Goal: Feedback & Contribution: Contribute content

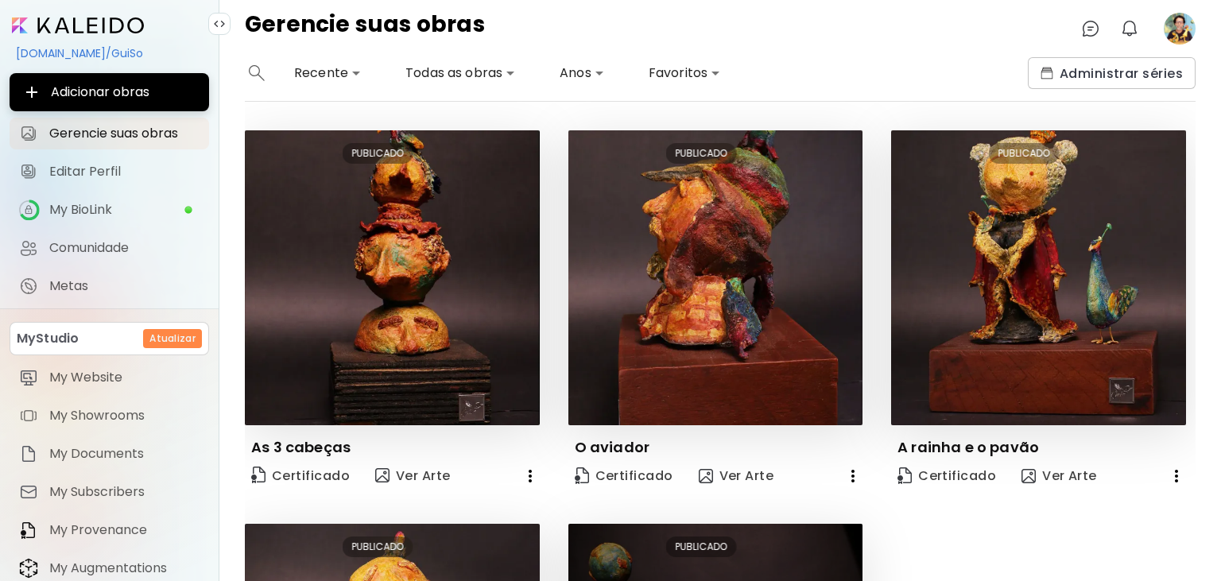
scroll to position [306, 0]
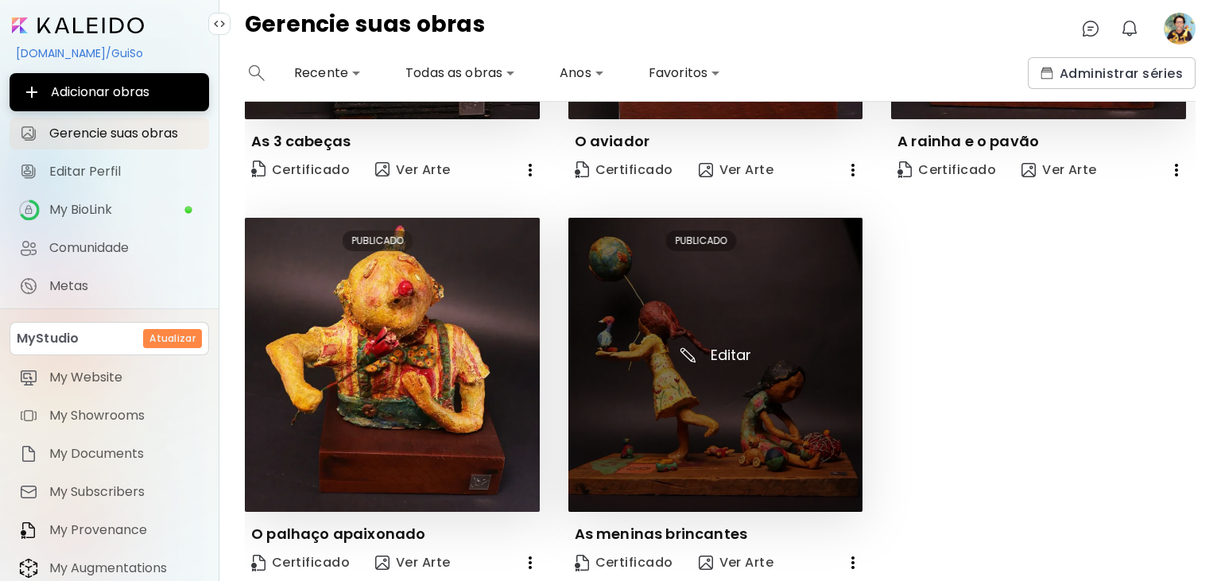
click at [736, 353] on img at bounding box center [715, 365] width 295 height 295
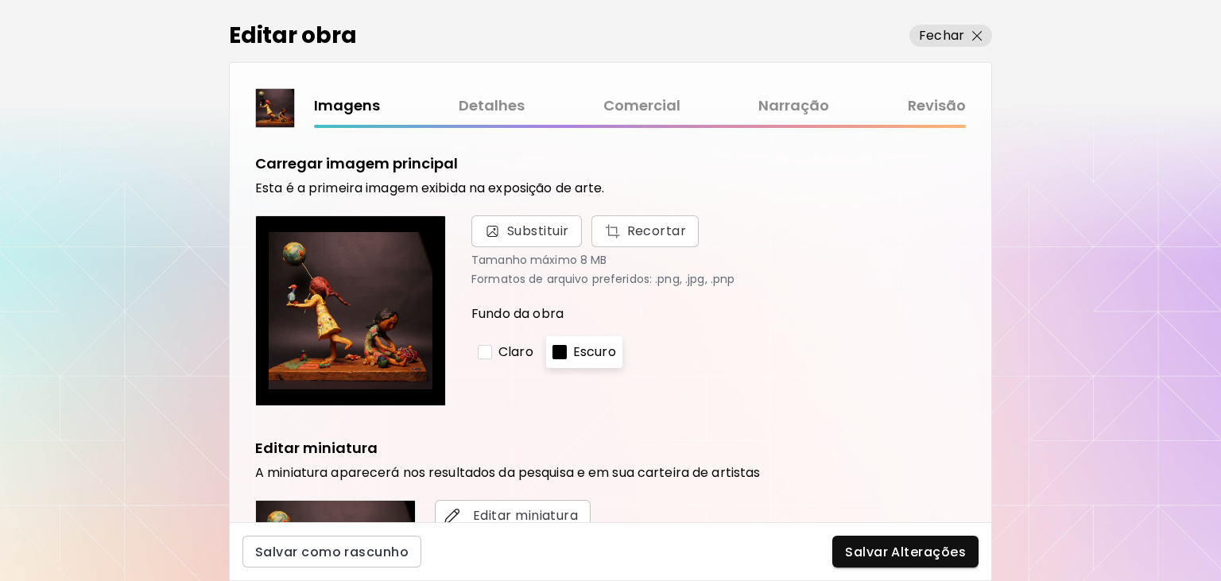
click at [662, 107] on link "Comercial" at bounding box center [641, 106] width 77 height 23
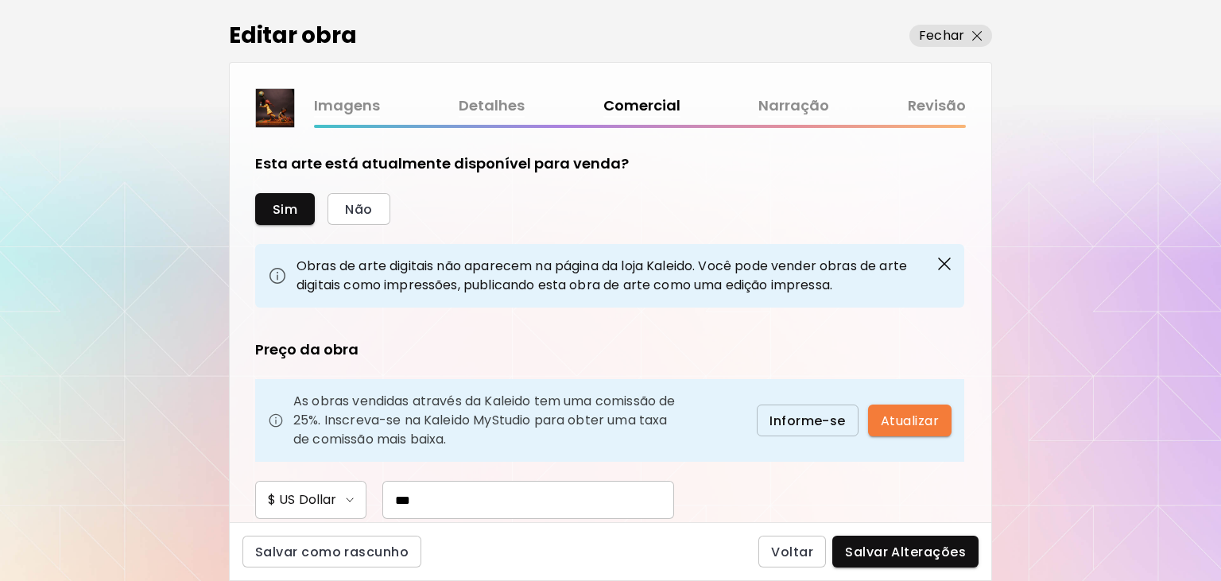
scroll to position [320, 0]
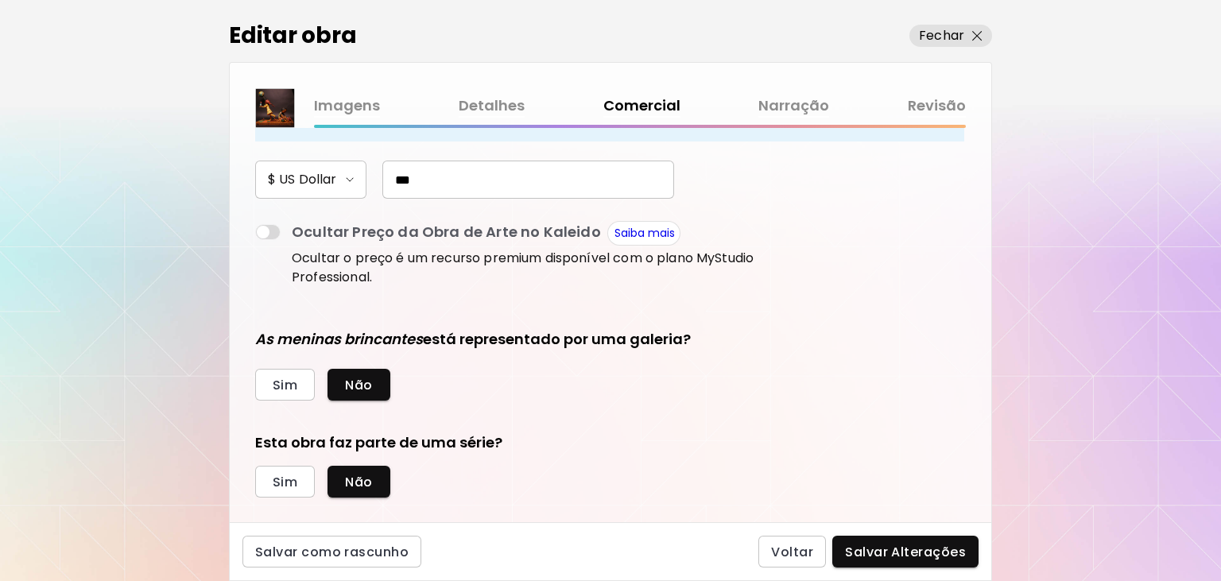
click at [382, 180] on input "***" at bounding box center [528, 180] width 292 height 38
type input "*****"
click at [908, 552] on span "Salvar Alterações" at bounding box center [905, 552] width 121 height 17
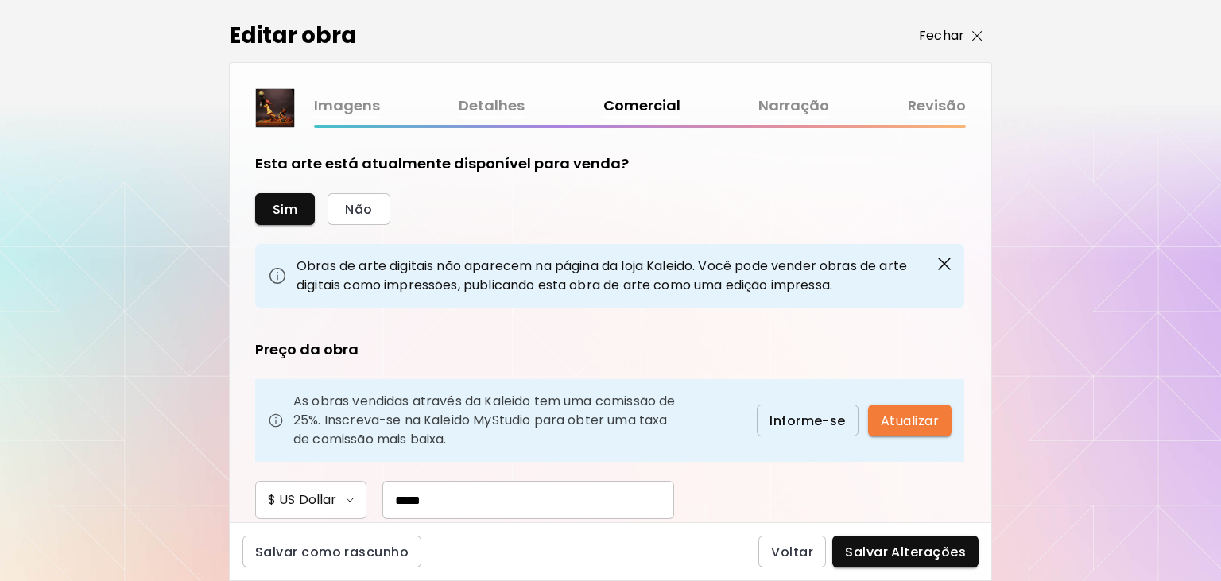
click at [950, 37] on p "Fechar" at bounding box center [941, 35] width 45 height 19
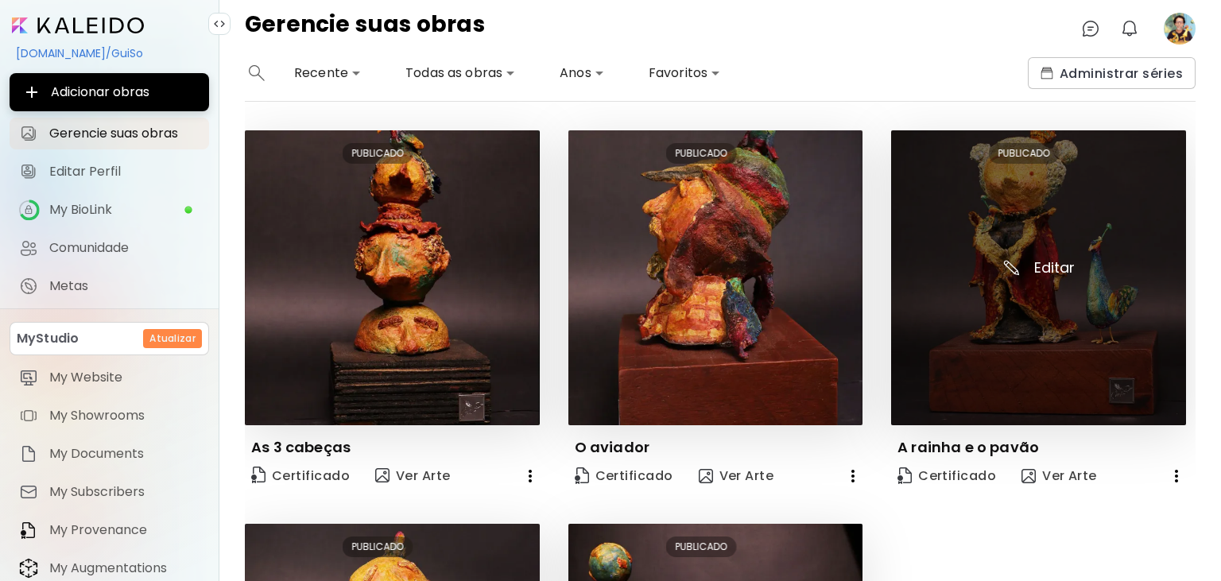
click at [1022, 323] on img at bounding box center [1038, 277] width 295 height 295
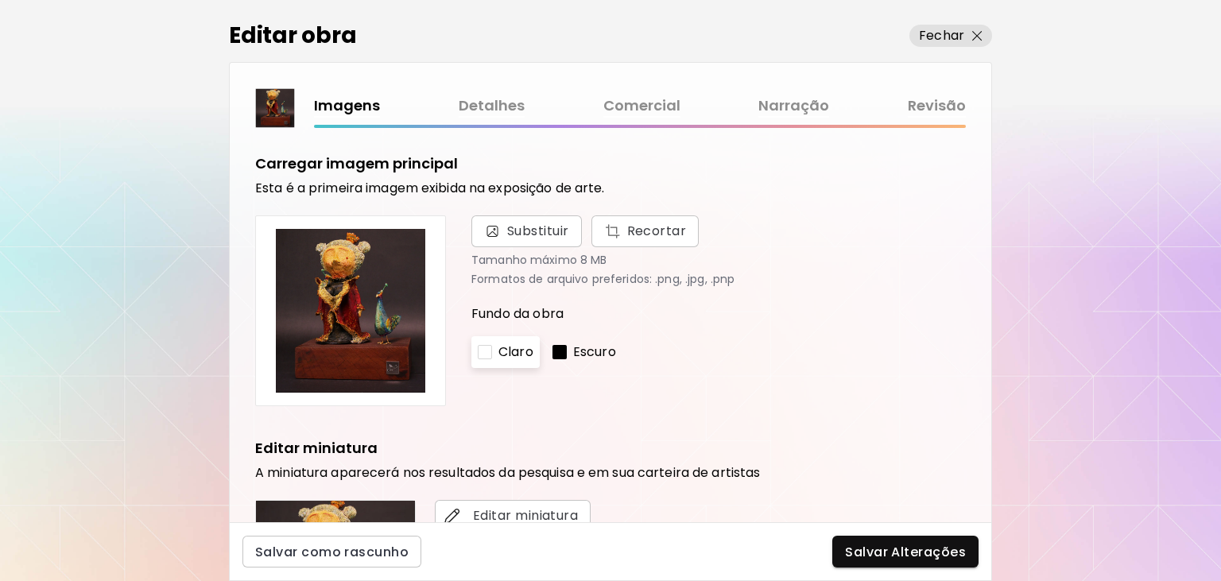
click at [639, 104] on link "Comercial" at bounding box center [641, 106] width 77 height 23
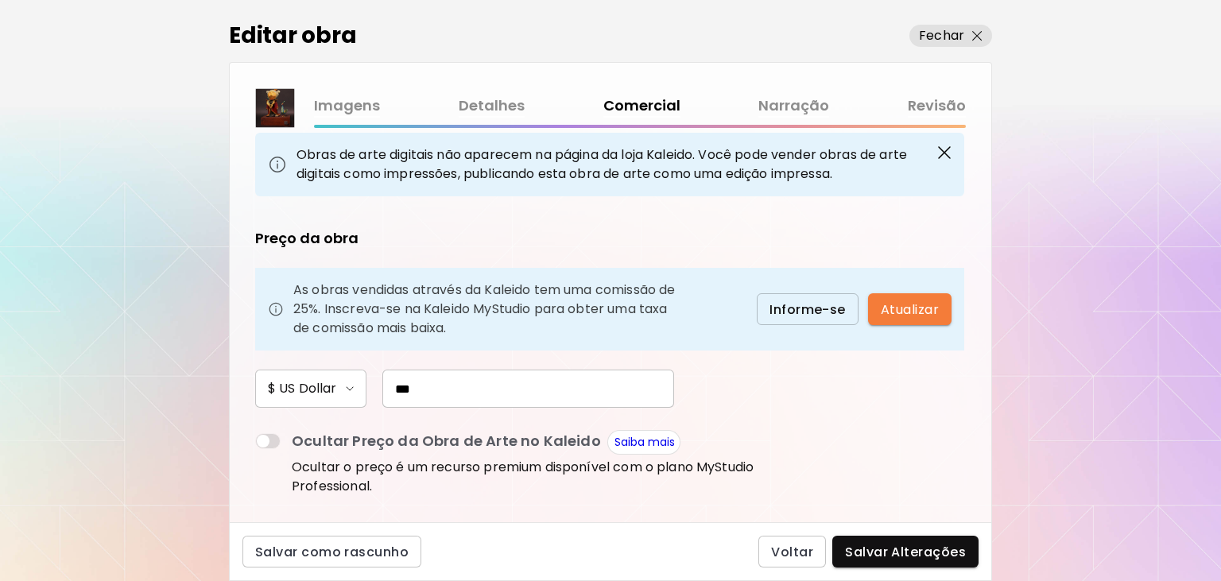
scroll to position [320, 0]
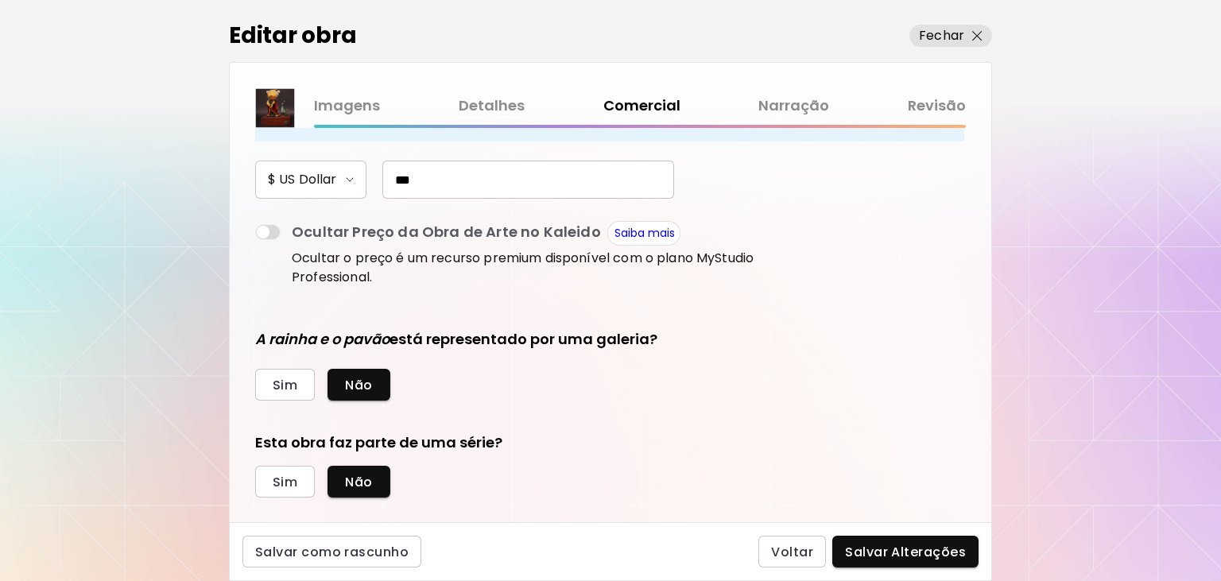
drag, startPoint x: 383, startPoint y: 182, endPoint x: 366, endPoint y: 182, distance: 17.5
click at [382, 182] on input "***" at bounding box center [528, 180] width 292 height 38
type input "***"
click at [885, 545] on span "Salvar Alterações" at bounding box center [905, 552] width 121 height 17
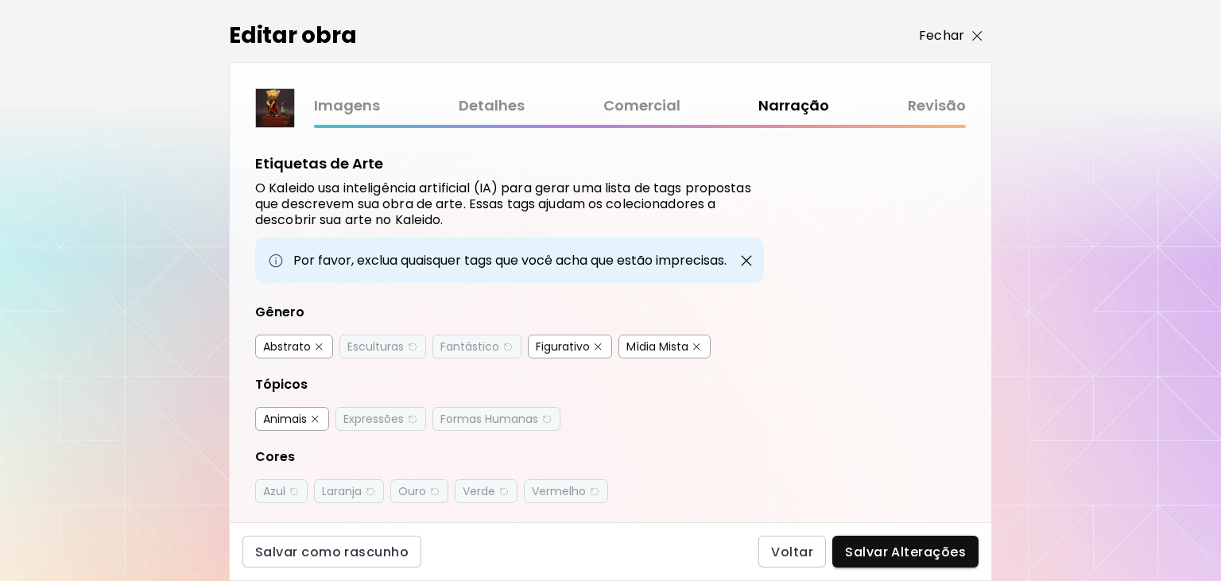
click at [975, 35] on img "button" at bounding box center [977, 36] width 10 height 10
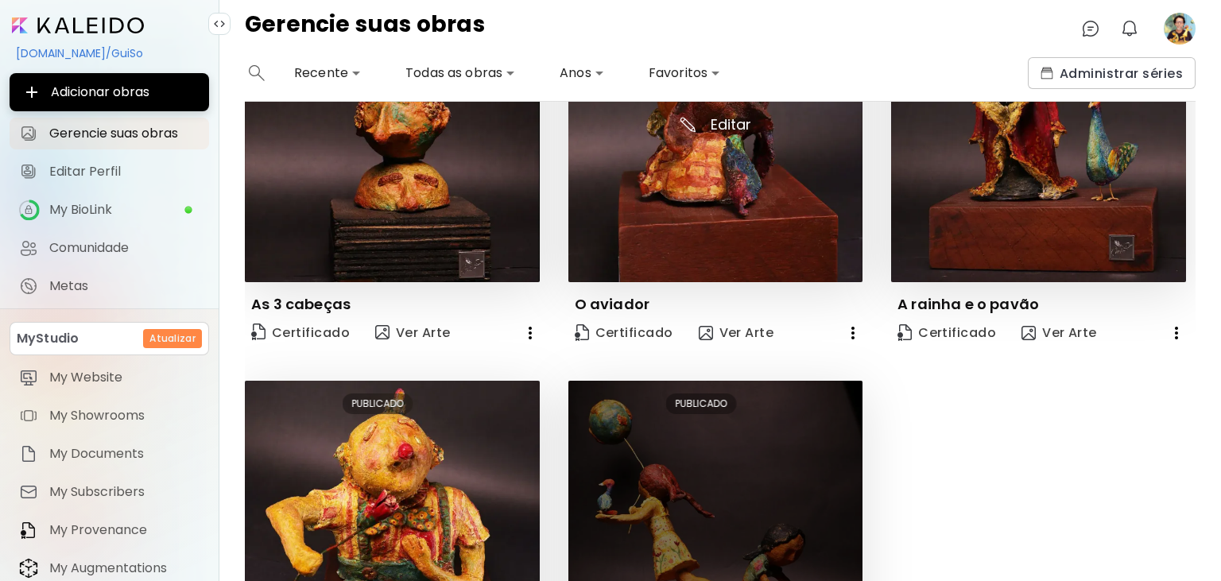
scroll to position [306, 0]
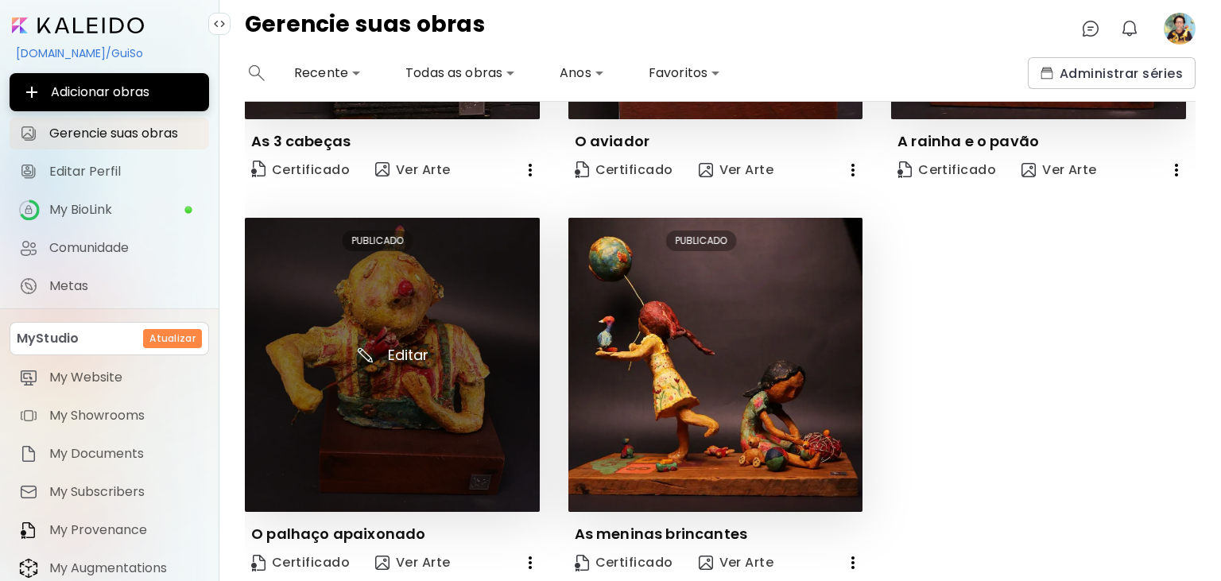
click at [444, 403] on img at bounding box center [392, 365] width 295 height 295
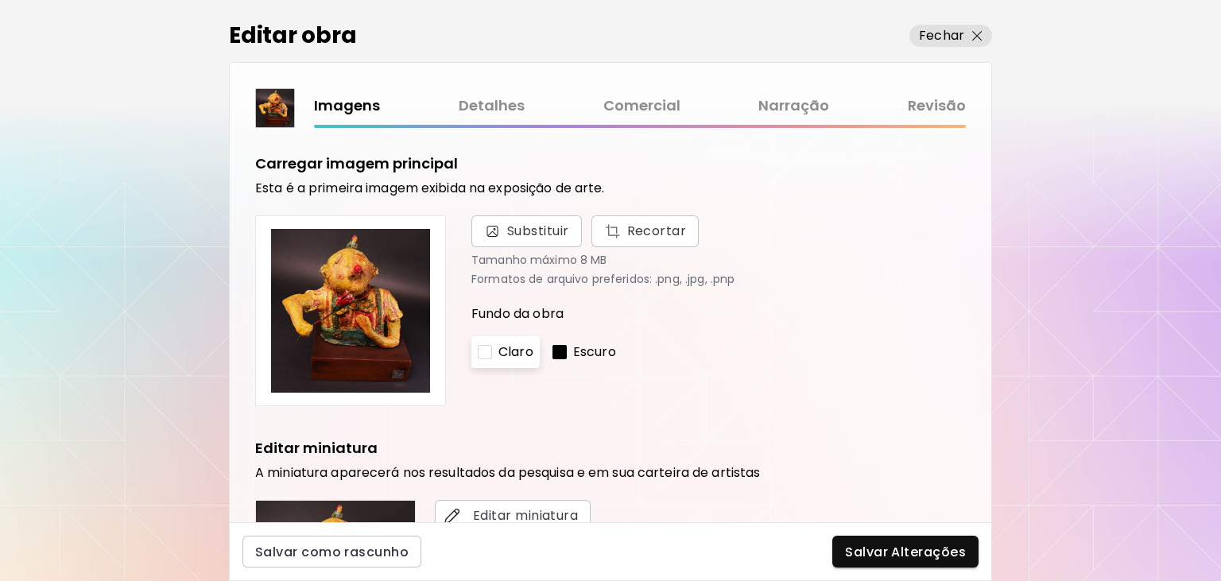
click at [640, 103] on link "Comercial" at bounding box center [641, 106] width 77 height 23
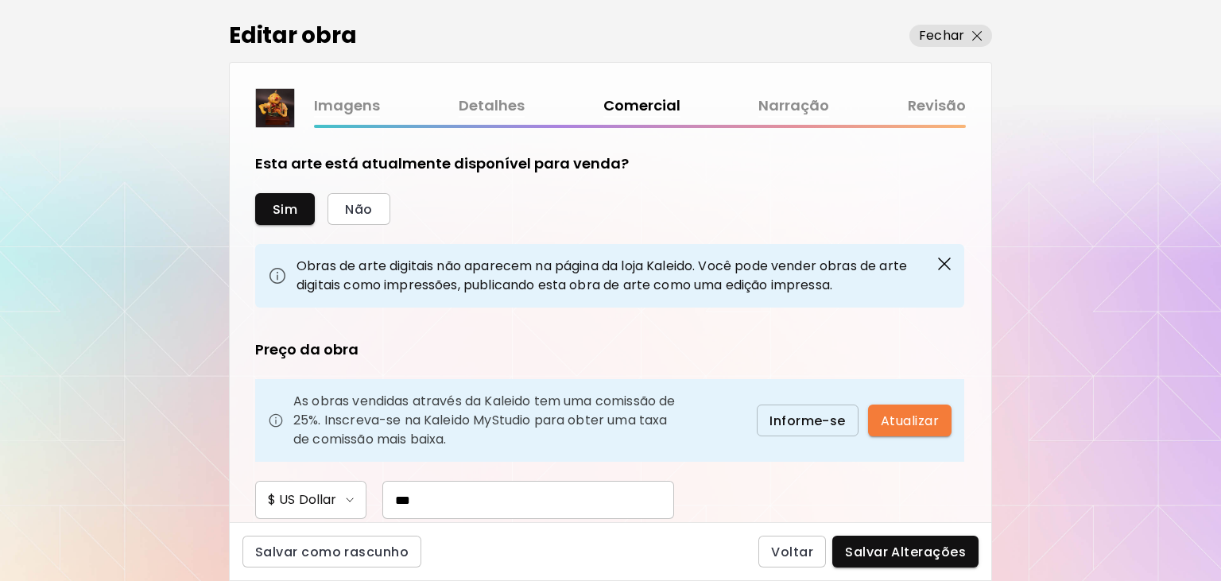
drag, startPoint x: 383, startPoint y: 501, endPoint x: 370, endPoint y: 501, distance: 12.7
click at [382, 501] on input "***" at bounding box center [528, 500] width 292 height 38
drag, startPoint x: 401, startPoint y: 498, endPoint x: 318, endPoint y: 498, distance: 83.5
click at [382, 498] on input "*****" at bounding box center [528, 500] width 292 height 38
type input "***"
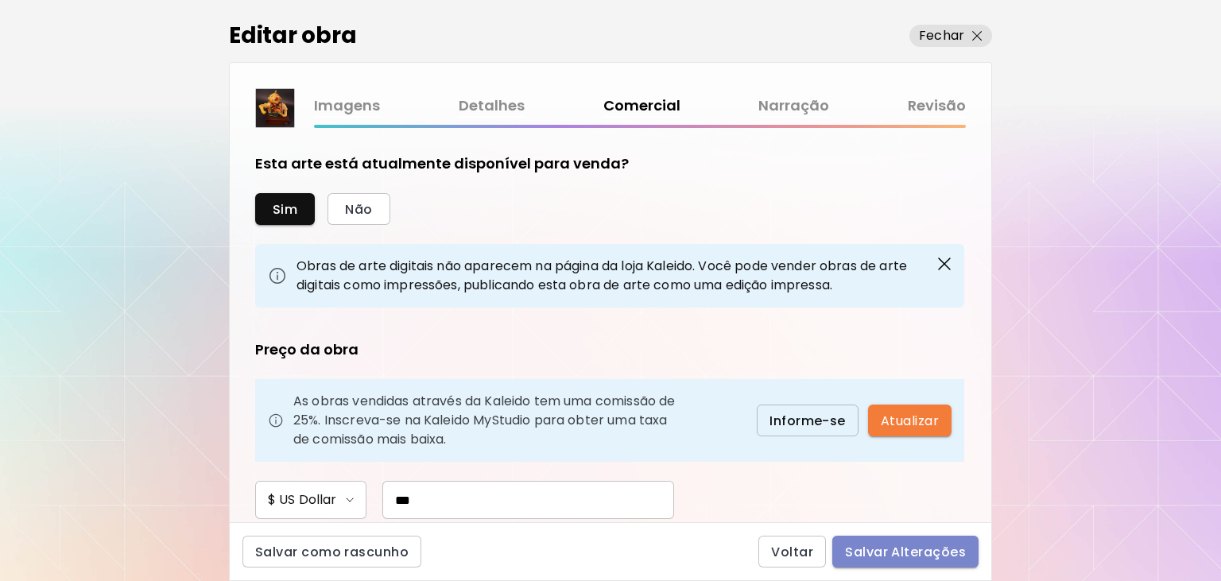
click at [915, 545] on span "Salvar Alterações" at bounding box center [905, 552] width 121 height 17
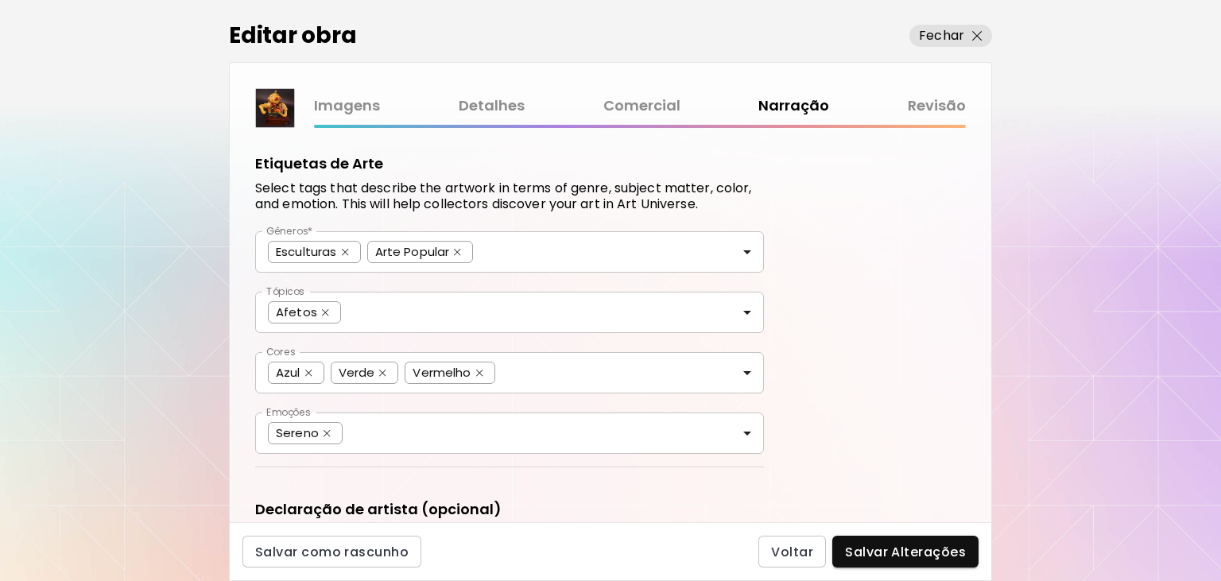
scroll to position [289, 0]
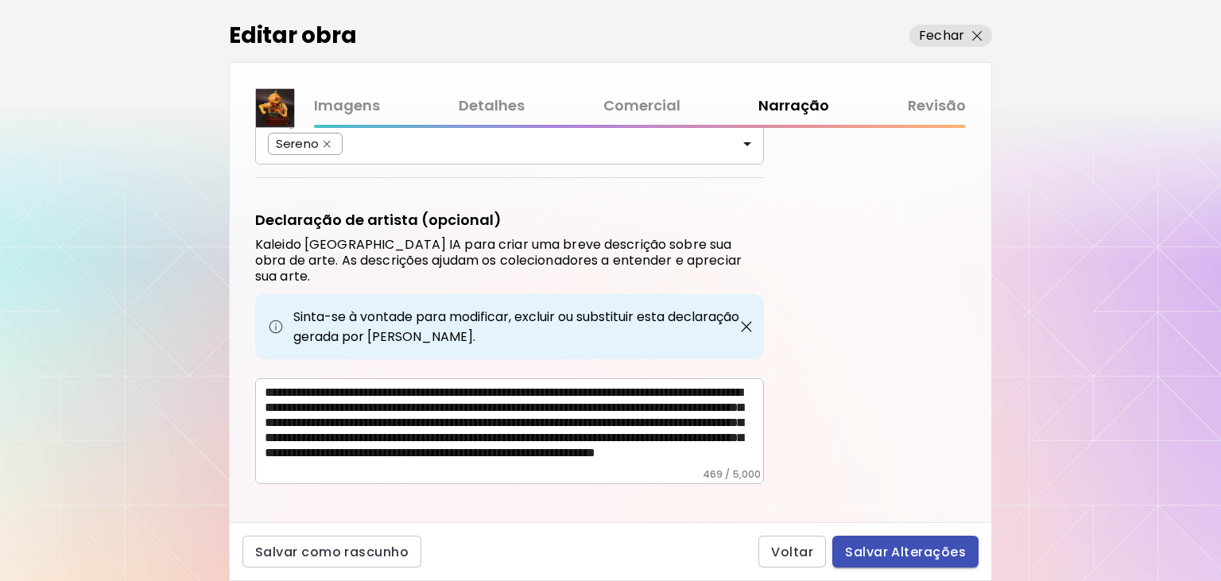
click at [922, 556] on span "Salvar Alterações" at bounding box center [905, 552] width 121 height 17
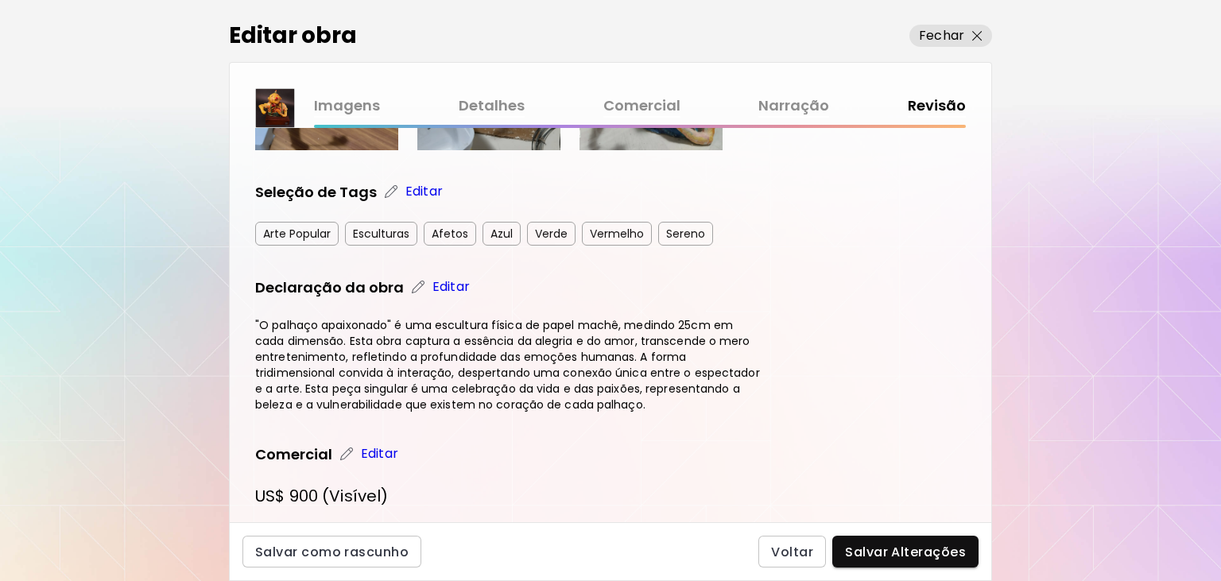
scroll to position [730, 0]
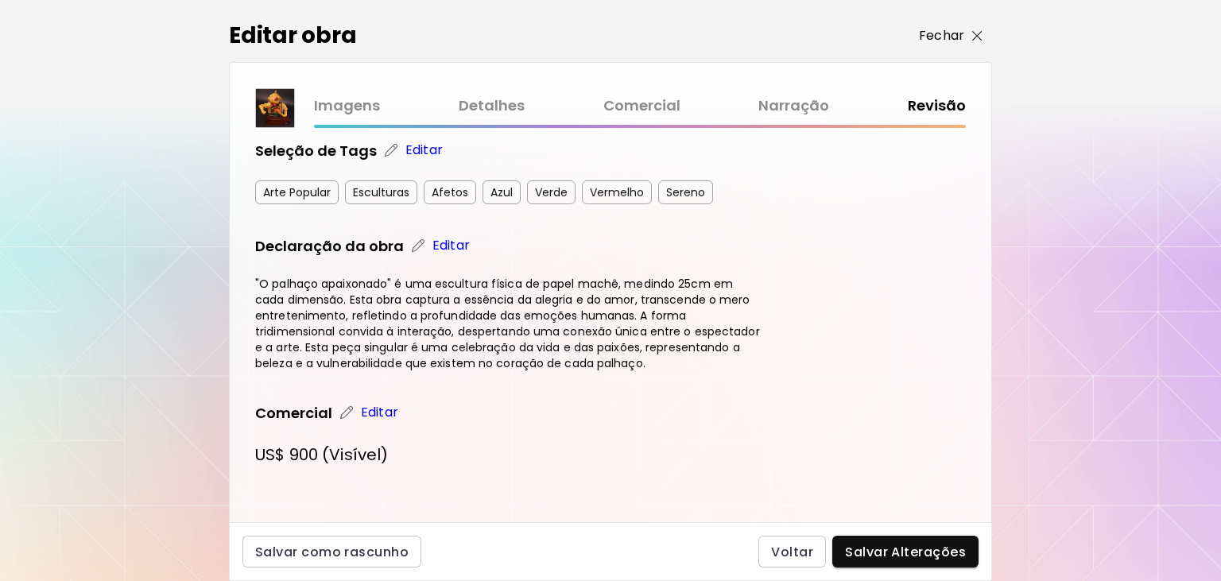
click at [943, 32] on p "Fechar" at bounding box center [941, 35] width 45 height 19
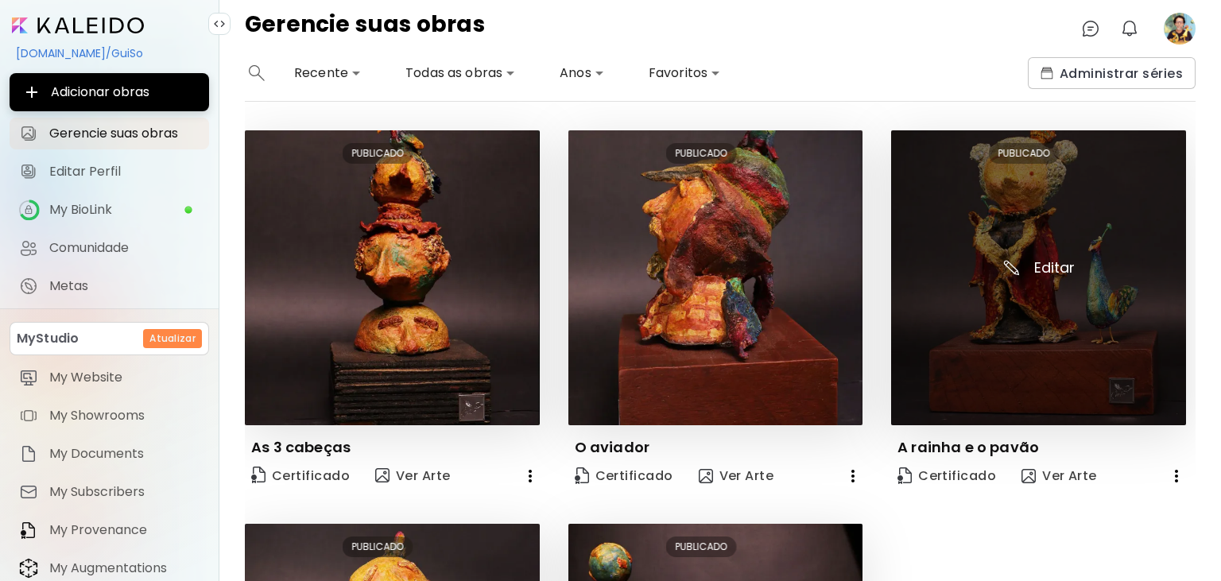
click at [1067, 335] on img at bounding box center [1038, 277] width 295 height 295
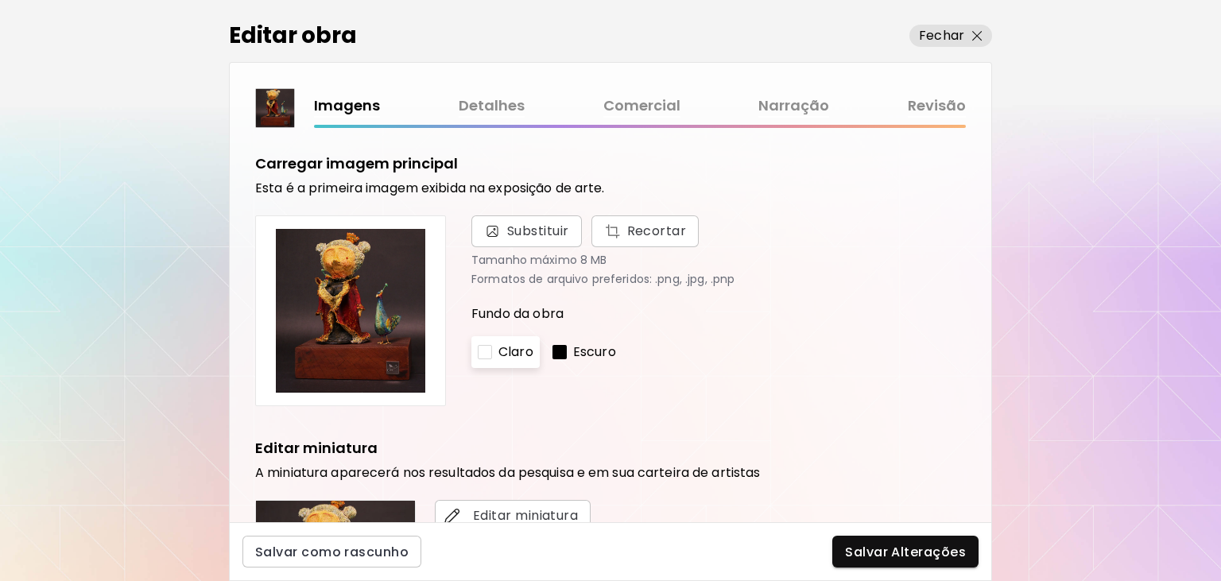
click at [640, 103] on link "Comercial" at bounding box center [641, 106] width 77 height 23
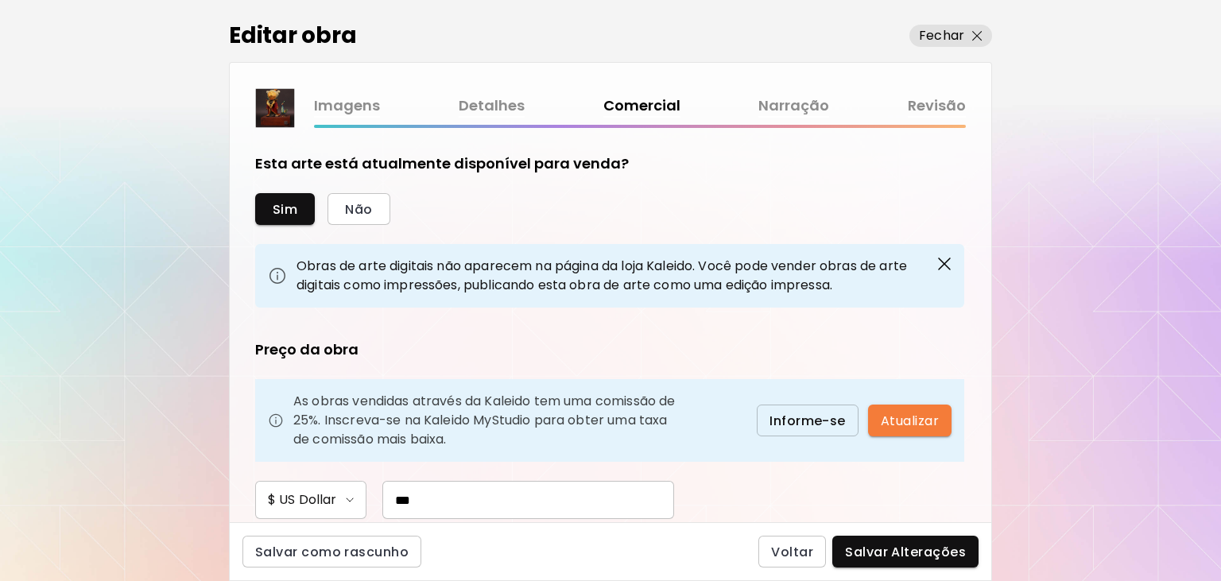
scroll to position [213, 0]
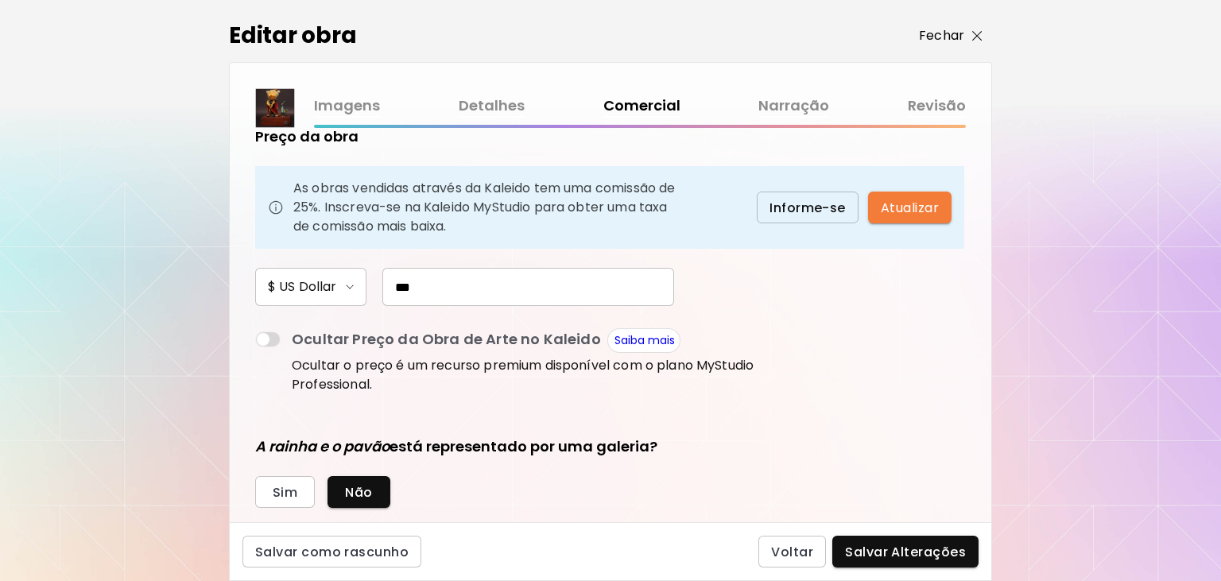
click at [936, 37] on p "Fechar" at bounding box center [941, 35] width 45 height 19
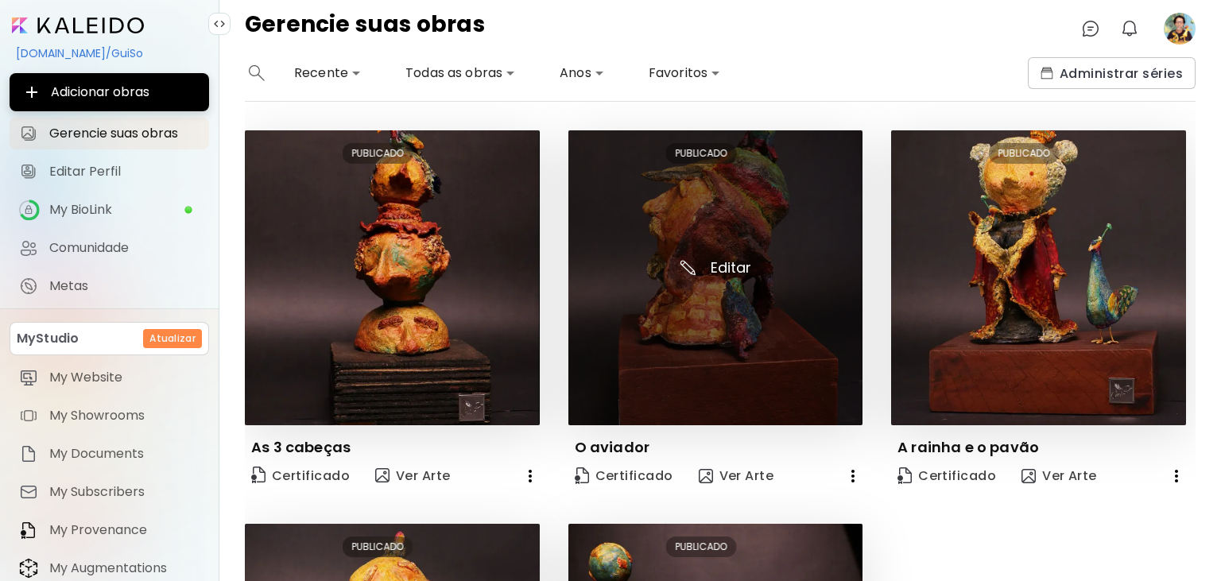
click at [692, 313] on img at bounding box center [715, 277] width 295 height 295
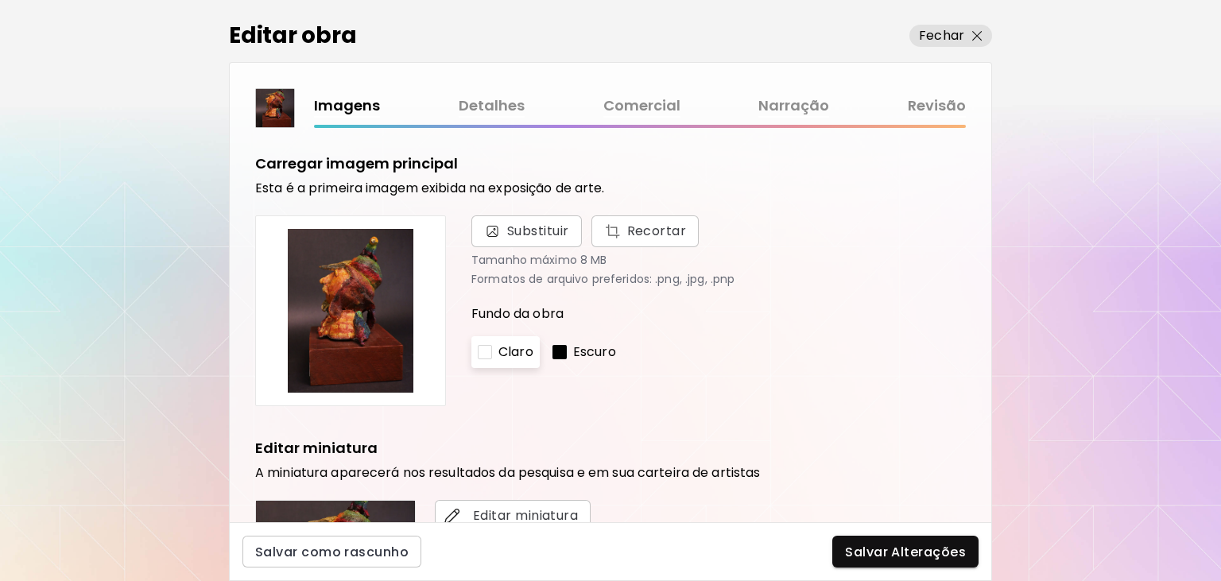
click at [626, 105] on link "Comercial" at bounding box center [641, 106] width 77 height 23
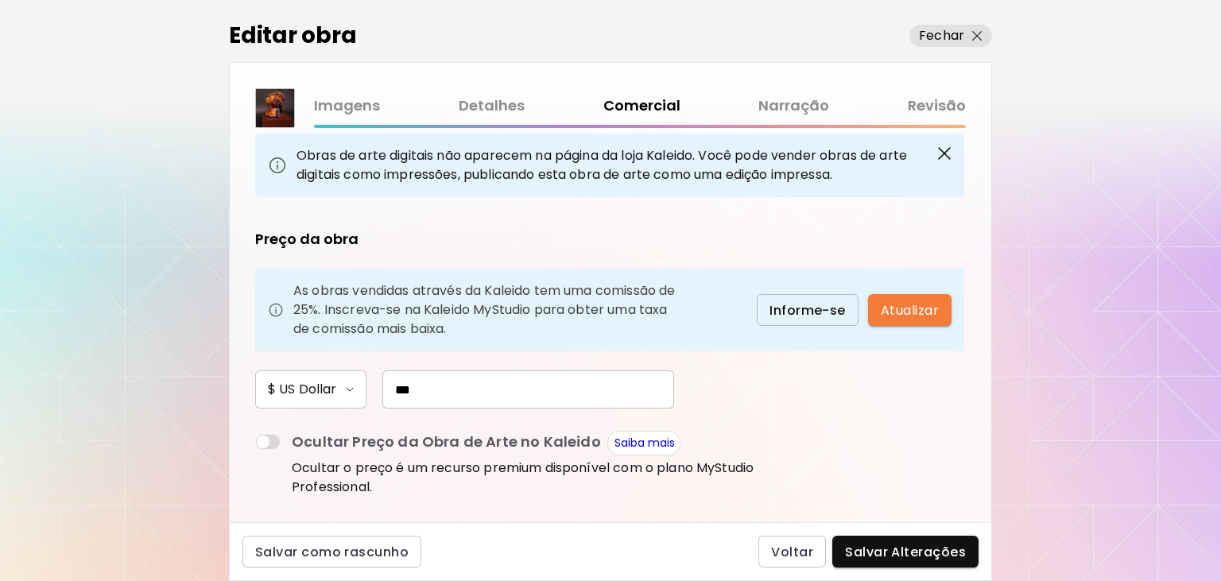
scroll to position [213, 0]
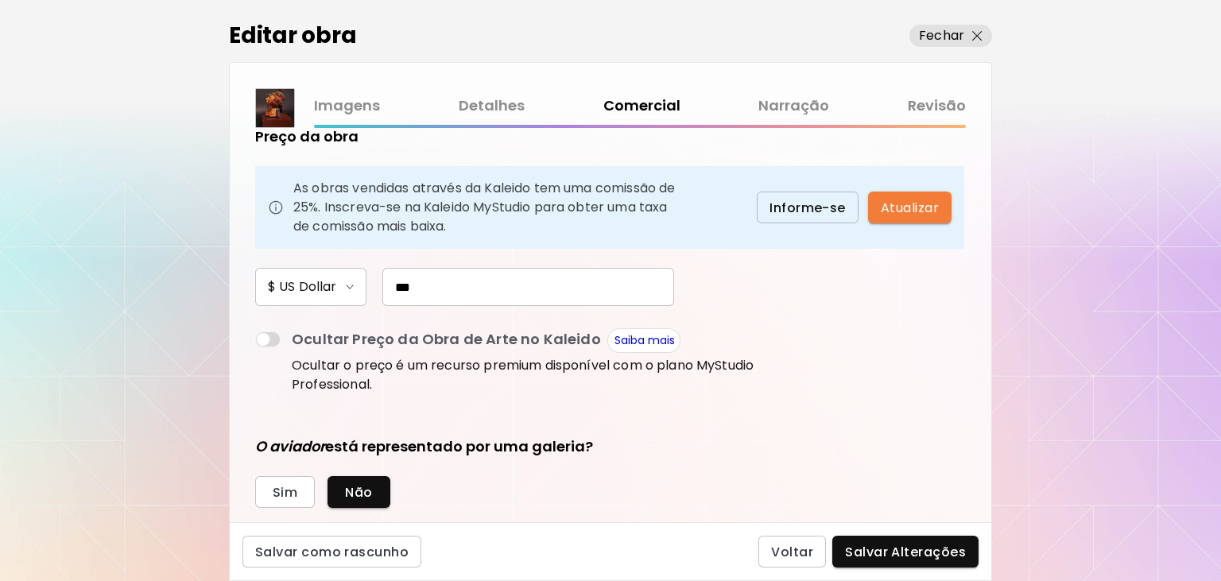
drag, startPoint x: 418, startPoint y: 286, endPoint x: 349, endPoint y: 285, distance: 69.2
click at [382, 285] on input "***" at bounding box center [528, 287] width 292 height 38
type input "***"
click at [928, 556] on span "Salvar Alterações" at bounding box center [905, 552] width 121 height 17
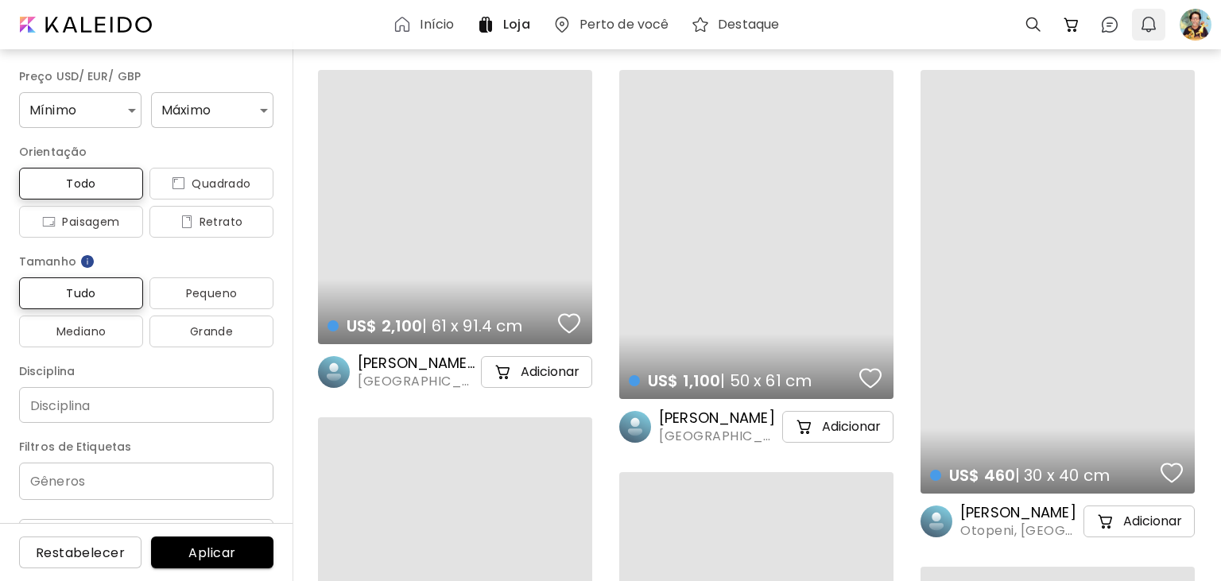
click at [1154, 24] on img "button" at bounding box center [1148, 24] width 19 height 19
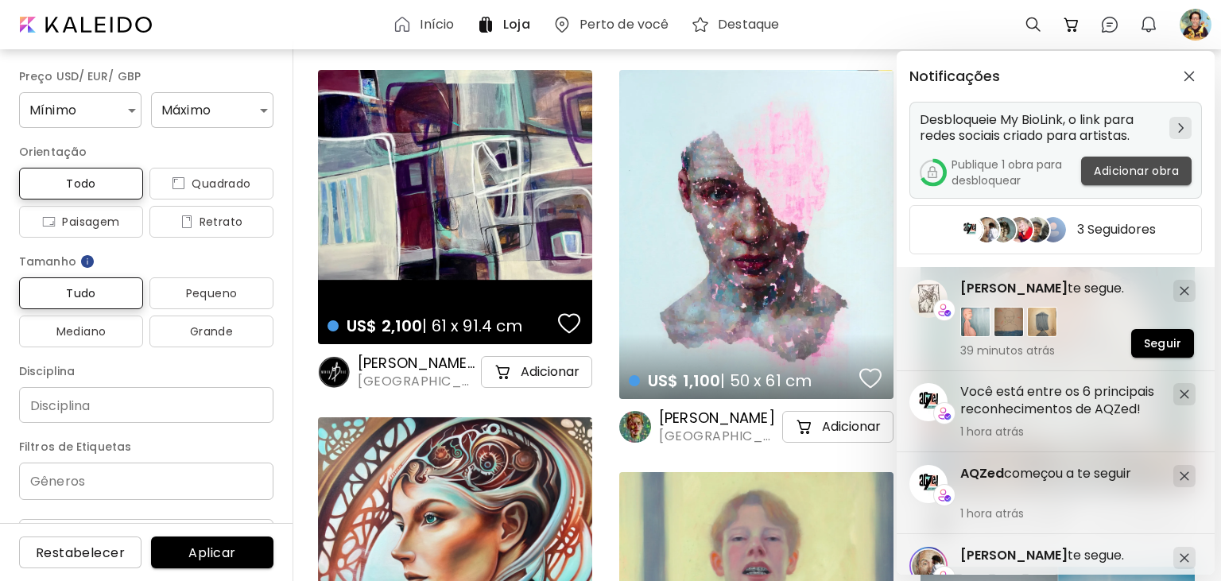
click at [1120, 168] on span "Adicionar obra" at bounding box center [1136, 171] width 85 height 17
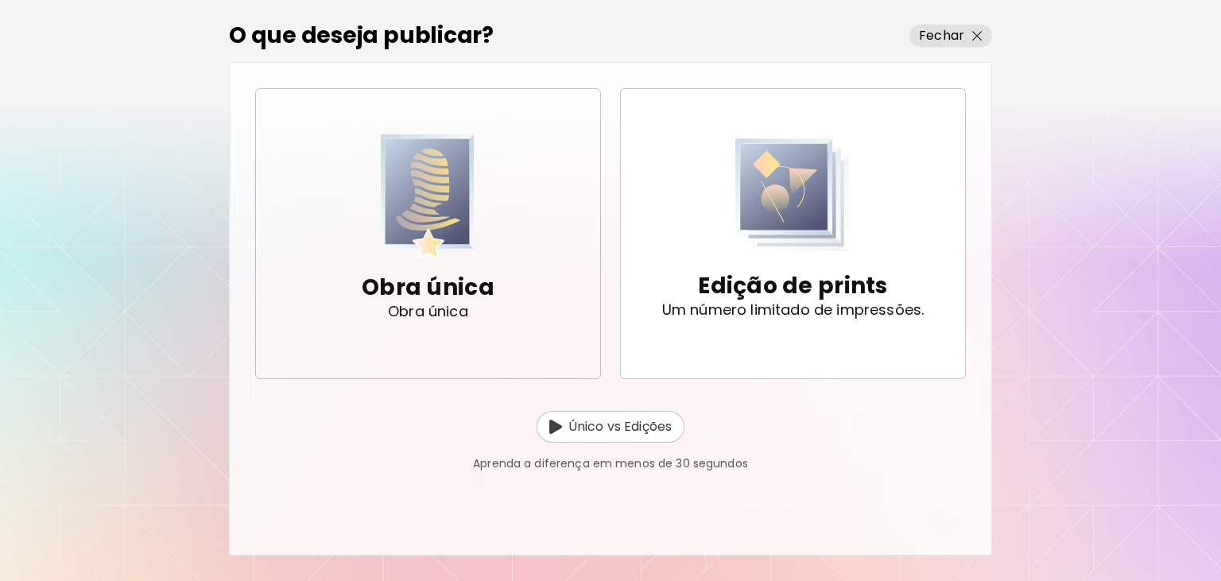
click at [448, 208] on img "button" at bounding box center [428, 196] width 94 height 125
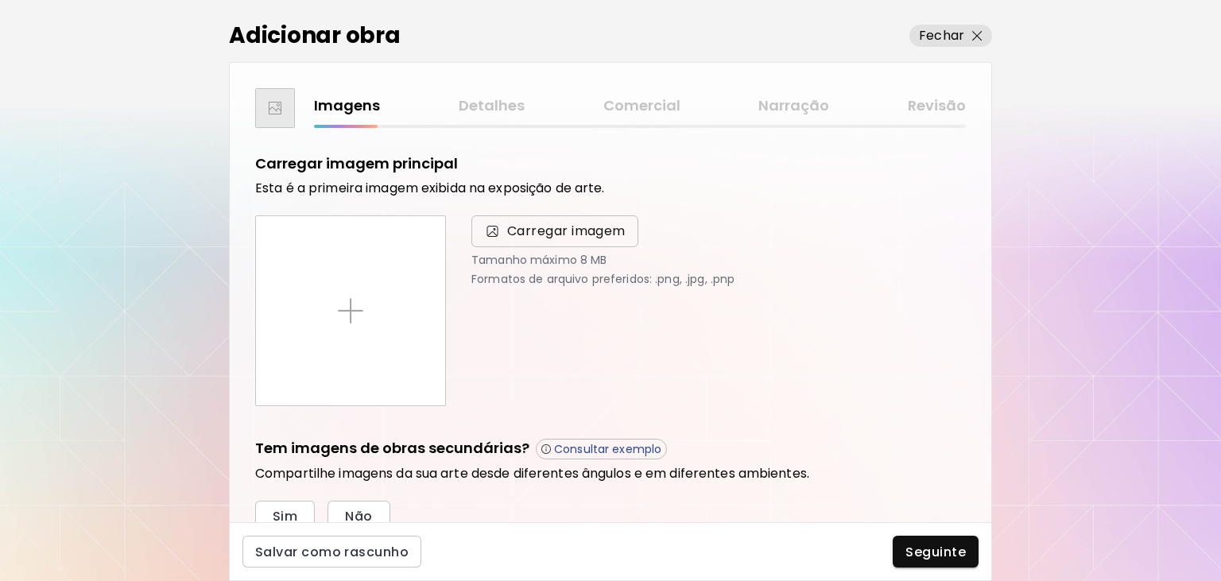
click at [538, 234] on span "Carregar imagem" at bounding box center [566, 231] width 118 height 19
click at [0, 0] on input "Carregar imagem" at bounding box center [0, 0] width 0 height 0
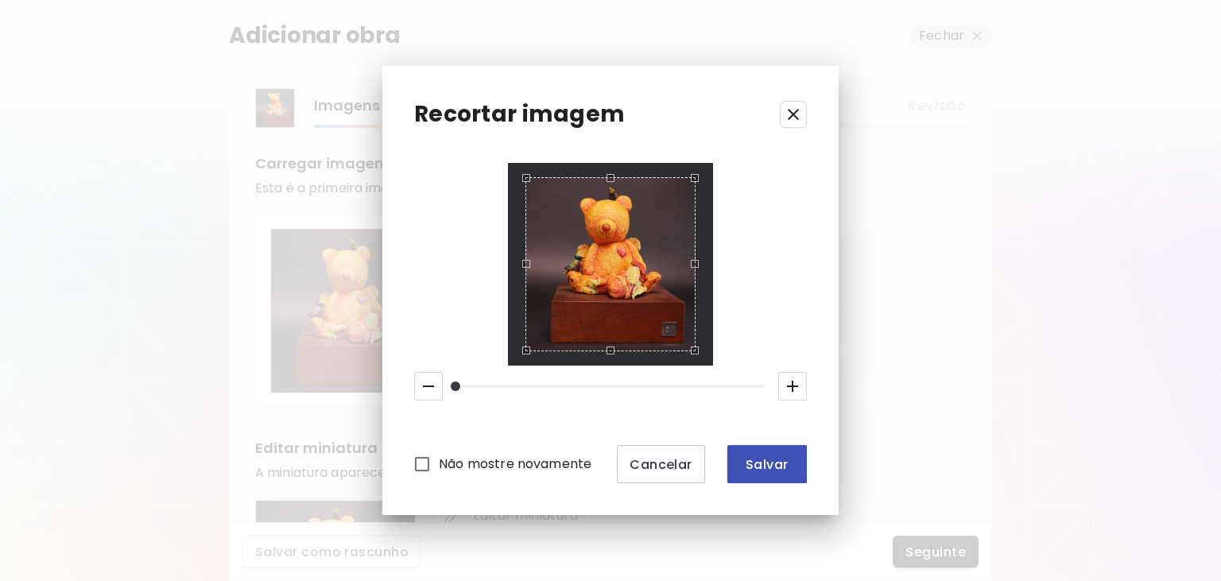
click at [777, 465] on span "Salvar" at bounding box center [767, 464] width 54 height 17
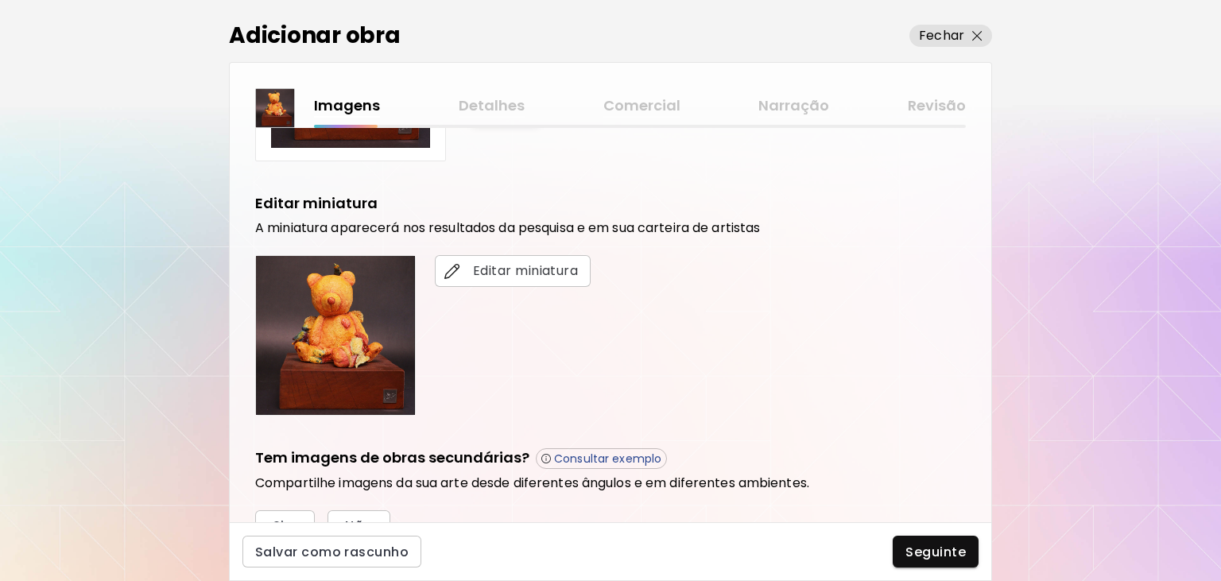
scroll to position [320, 0]
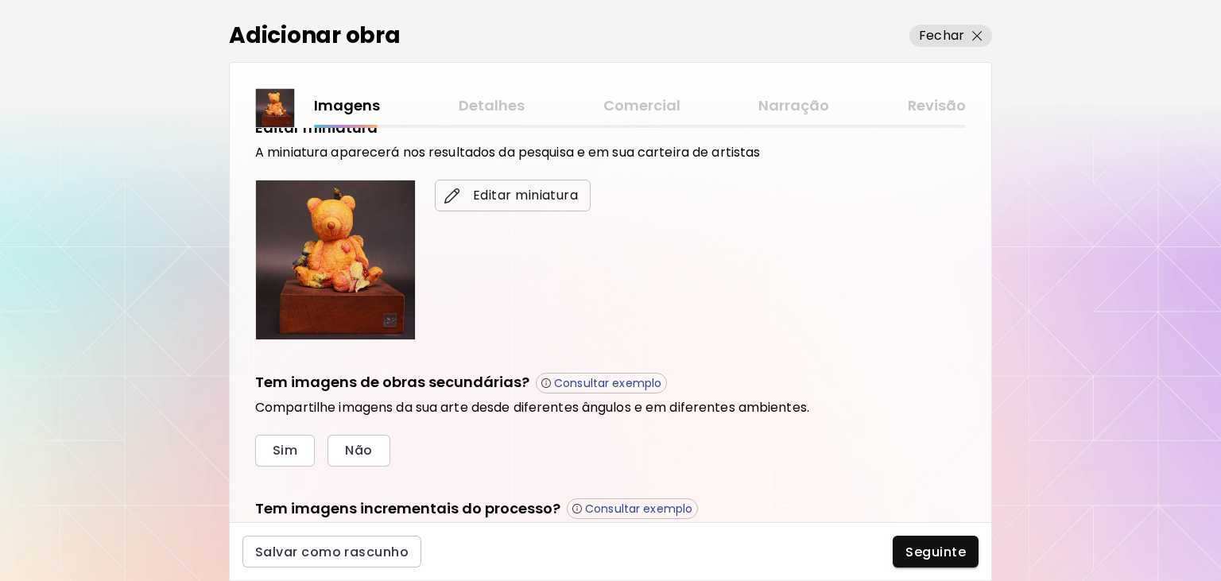
click at [499, 196] on span "Editar miniatura" at bounding box center [513, 195] width 130 height 19
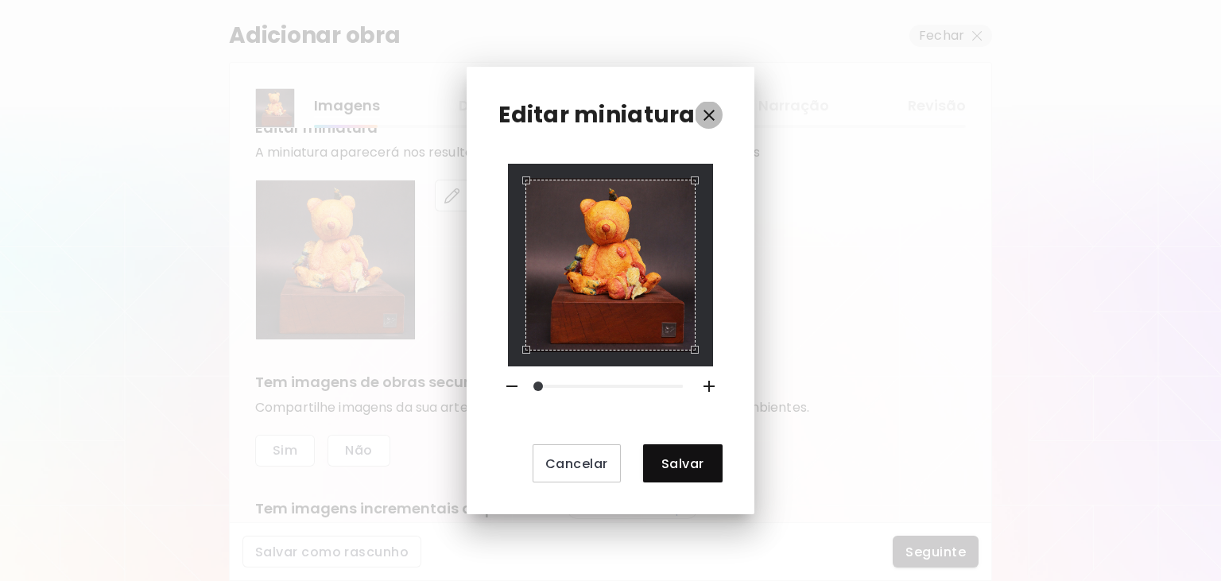
click at [707, 113] on icon "button" at bounding box center [709, 115] width 19 height 19
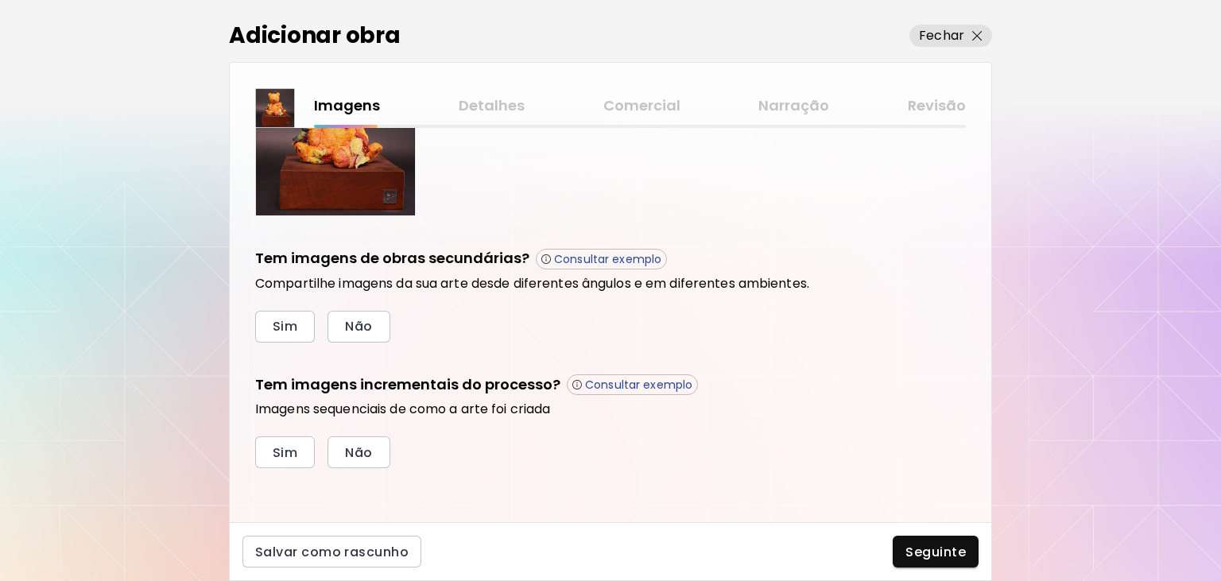
scroll to position [445, 0]
click at [297, 320] on span "Sim" at bounding box center [285, 325] width 25 height 17
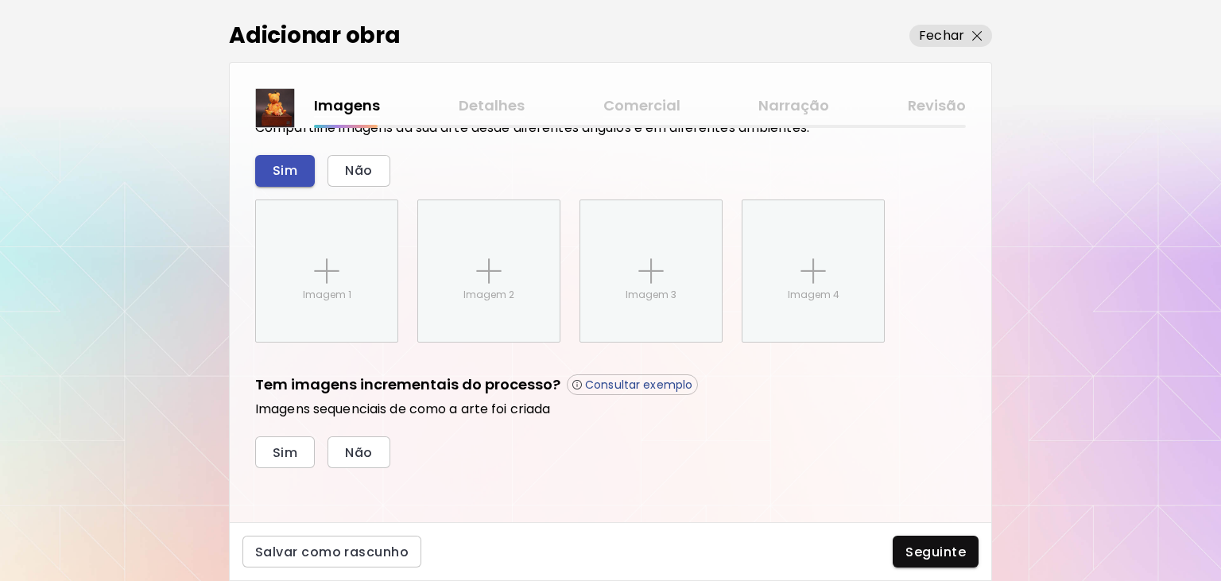
scroll to position [601, 0]
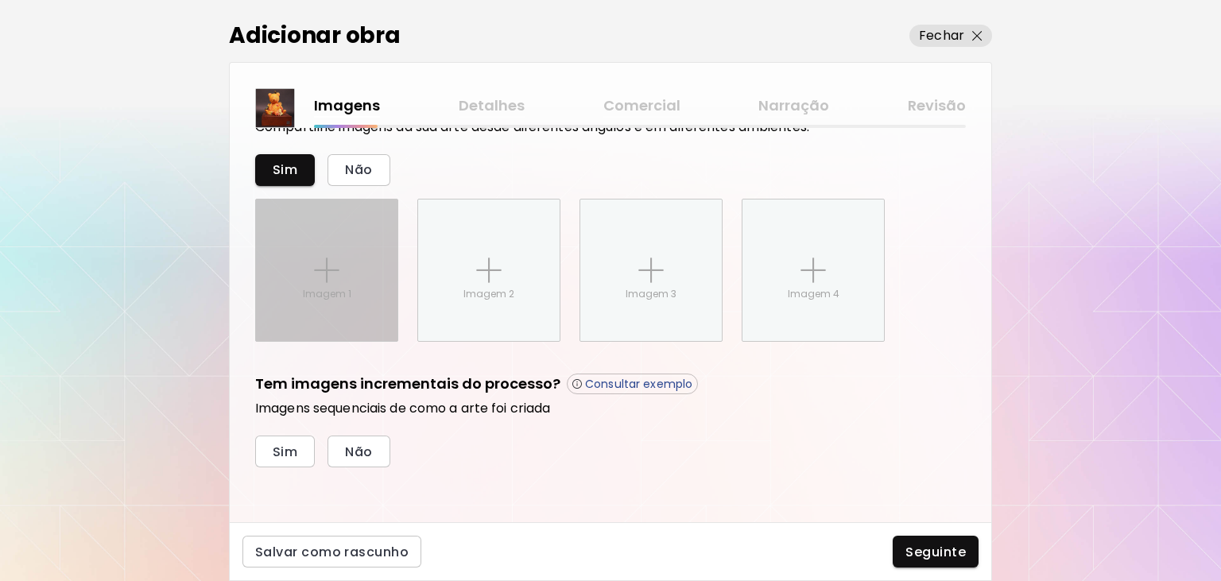
click at [328, 272] on img at bounding box center [326, 270] width 25 height 25
click at [0, 0] on input "Imagem 1" at bounding box center [0, 0] width 0 height 0
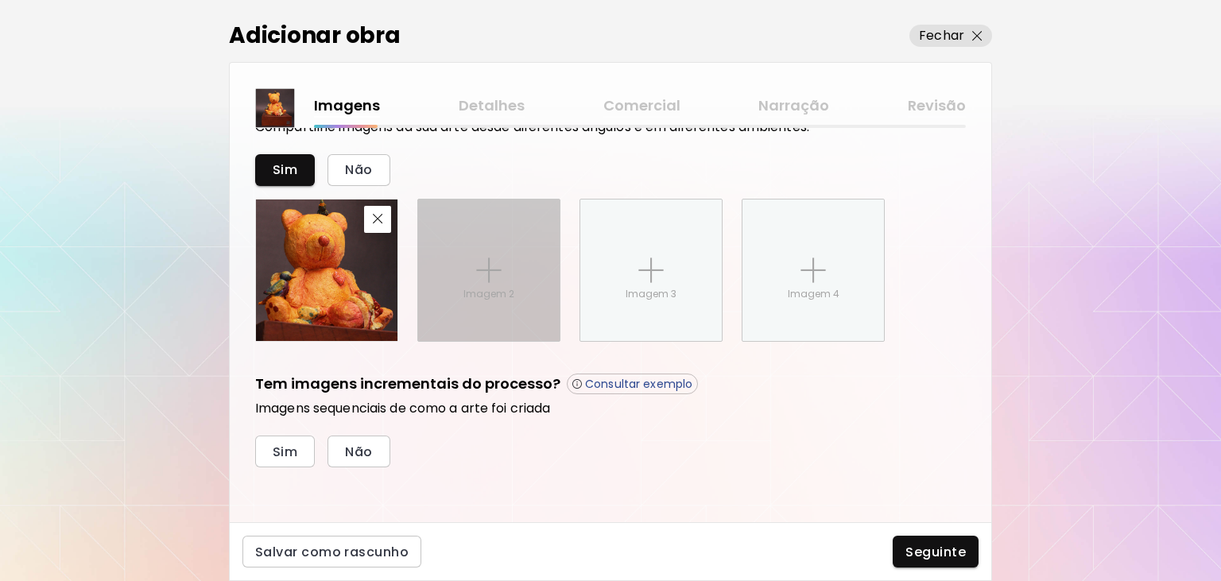
click at [517, 284] on div "Imagem 2" at bounding box center [488, 270] width 141 height 141
click at [0, 0] on input "Imagem 2" at bounding box center [0, 0] width 0 height 0
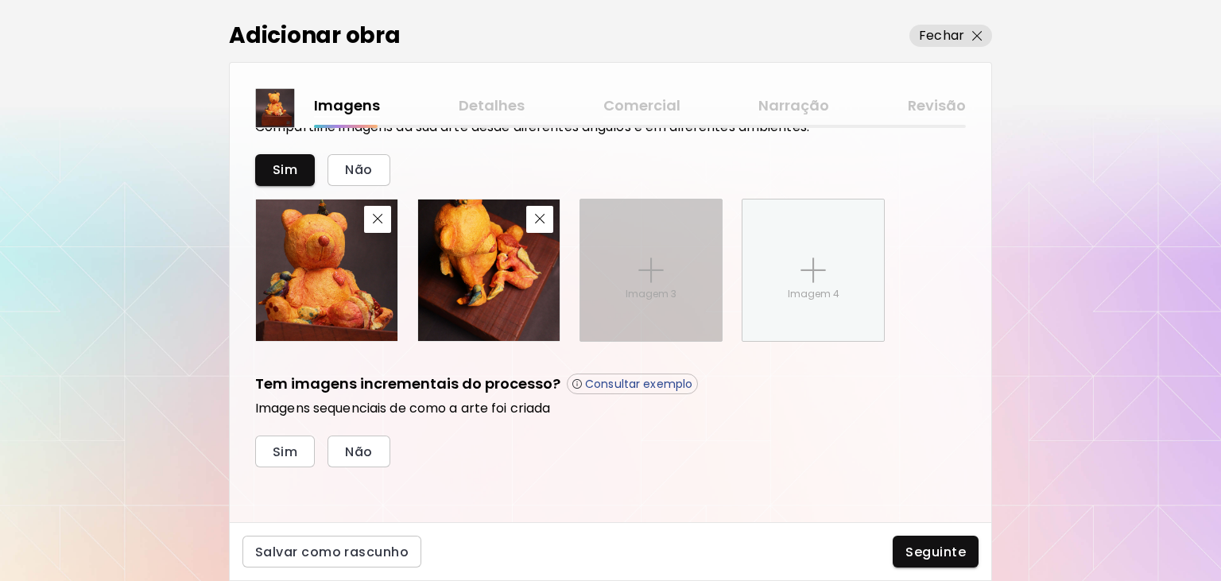
click at [663, 262] on img at bounding box center [650, 270] width 25 height 25
click at [0, 0] on input "Imagem 3" at bounding box center [0, 0] width 0 height 0
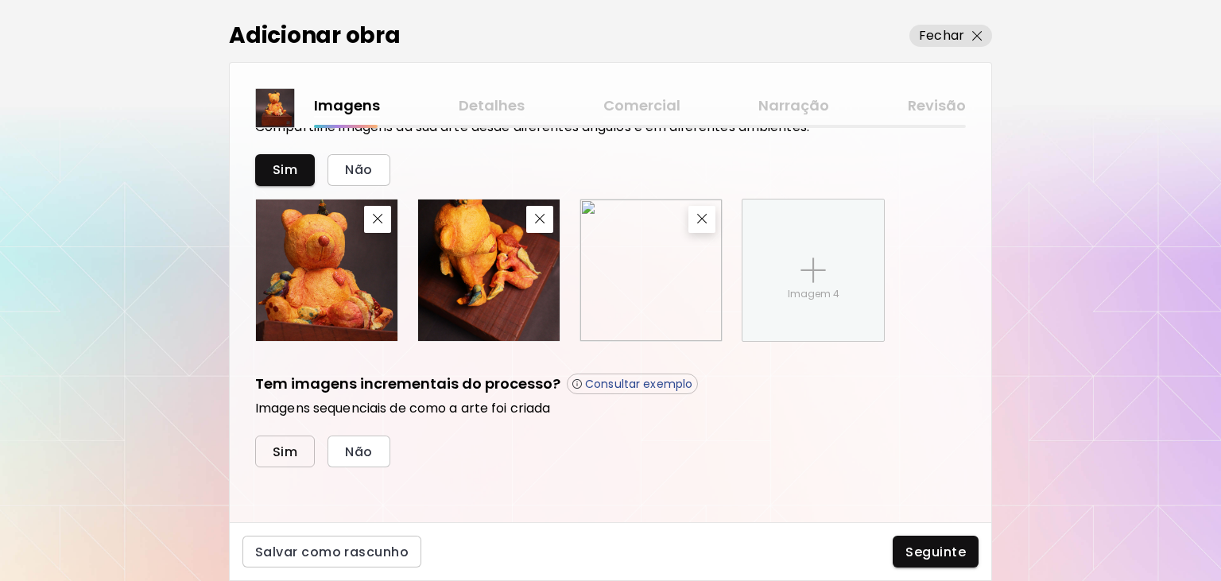
click at [281, 455] on span "Sim" at bounding box center [285, 452] width 25 height 17
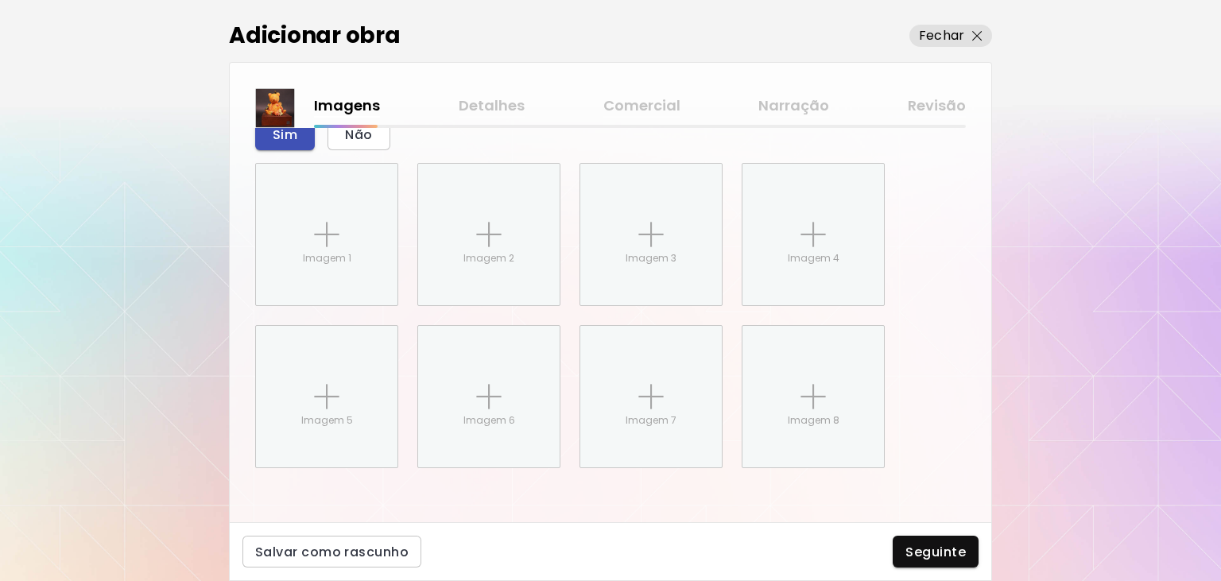
scroll to position [919, 0]
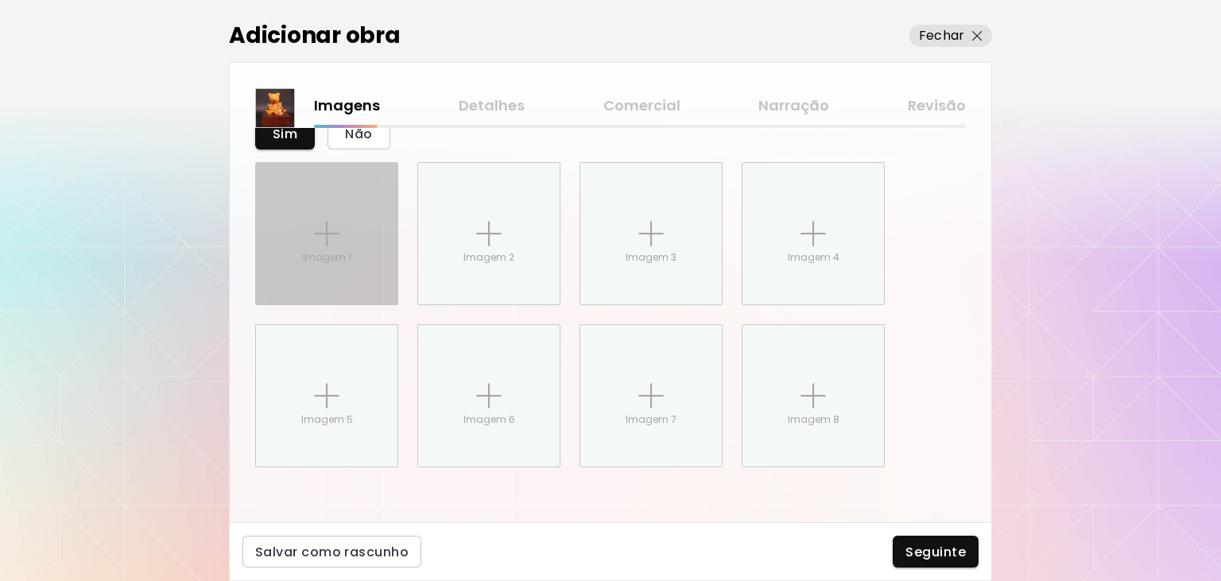
click at [335, 194] on div "Imagem 1" at bounding box center [326, 233] width 141 height 141
click at [0, 0] on input "Imagem 1" at bounding box center [0, 0] width 0 height 0
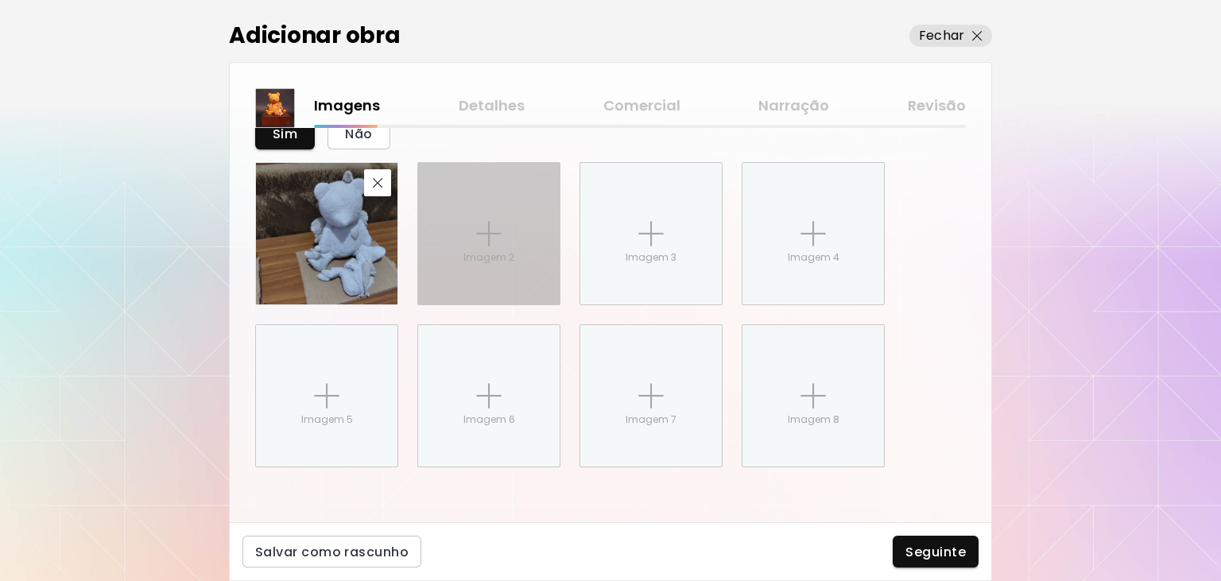
click at [499, 262] on p "Imagem 2" at bounding box center [488, 257] width 51 height 14
click at [0, 0] on input "Imagem 2" at bounding box center [0, 0] width 0 height 0
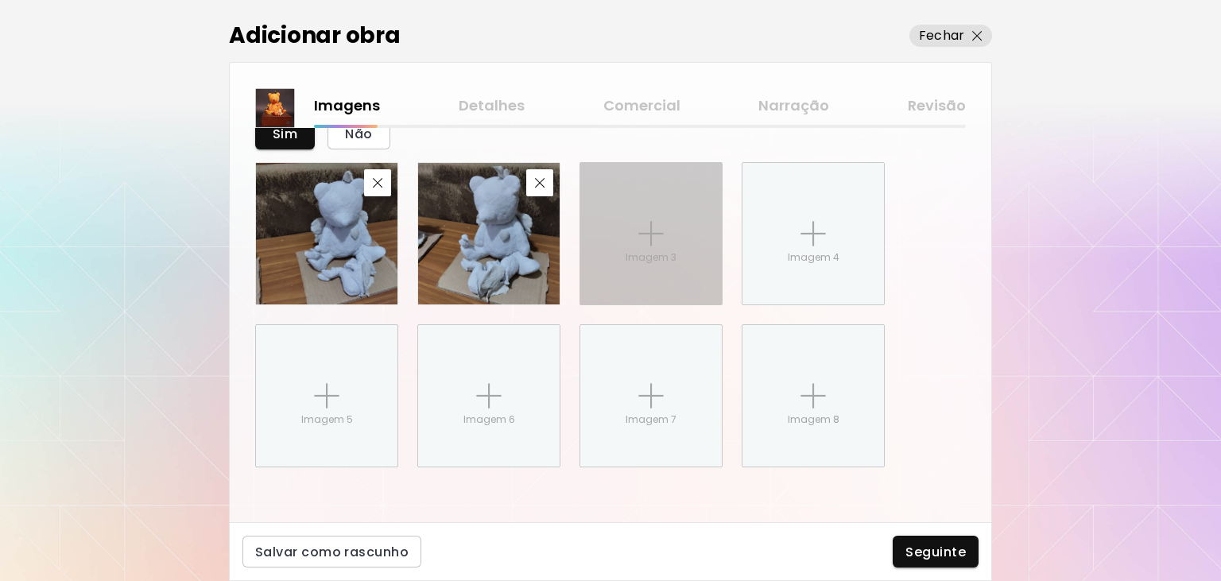
click at [641, 247] on div "Imagem 3" at bounding box center [650, 233] width 141 height 141
click at [0, 0] on input "Imagem 3" at bounding box center [0, 0] width 0 height 0
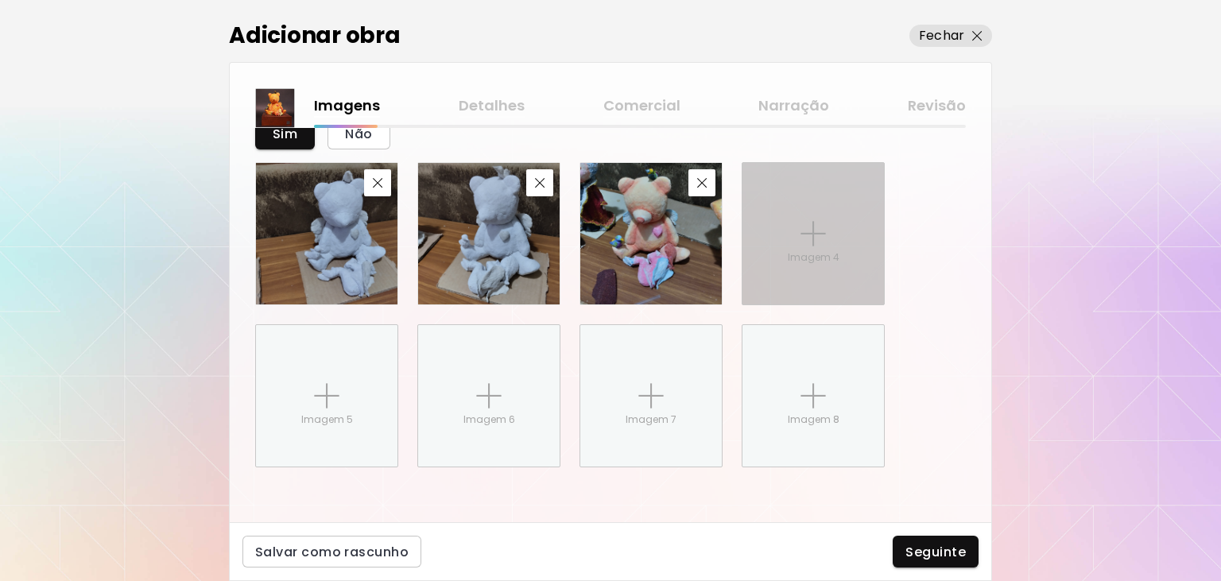
click at [775, 250] on div "Imagem 4" at bounding box center [812, 233] width 141 height 141
click at [0, 0] on input "Imagem 4" at bounding box center [0, 0] width 0 height 0
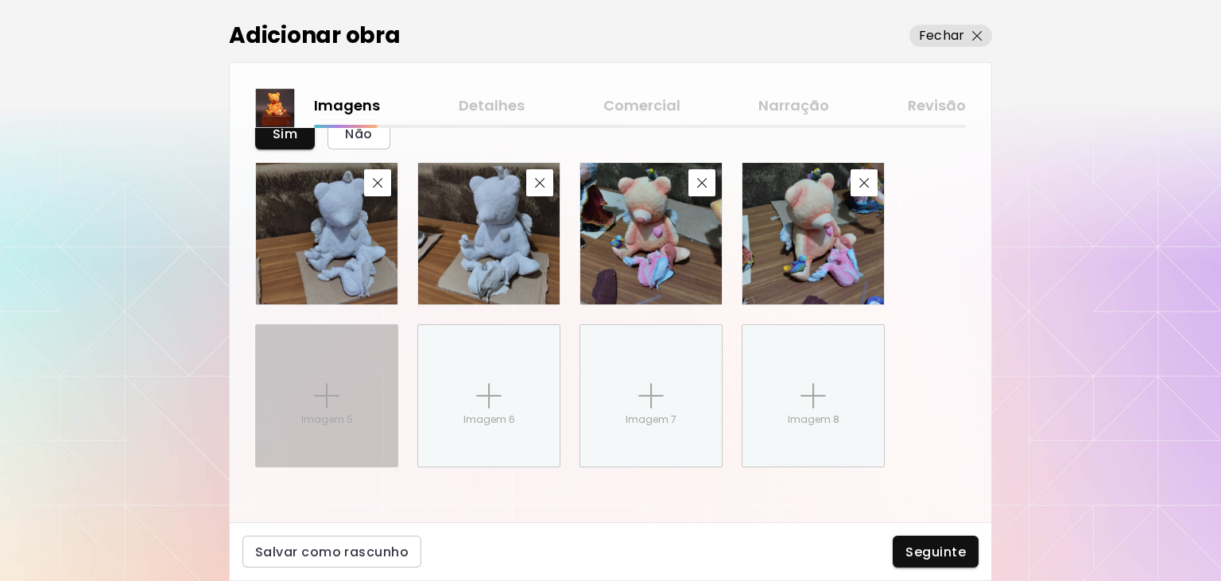
click at [342, 380] on div "Imagem 5" at bounding box center [326, 395] width 141 height 141
click at [0, 0] on input "Imagem 5" at bounding box center [0, 0] width 0 height 0
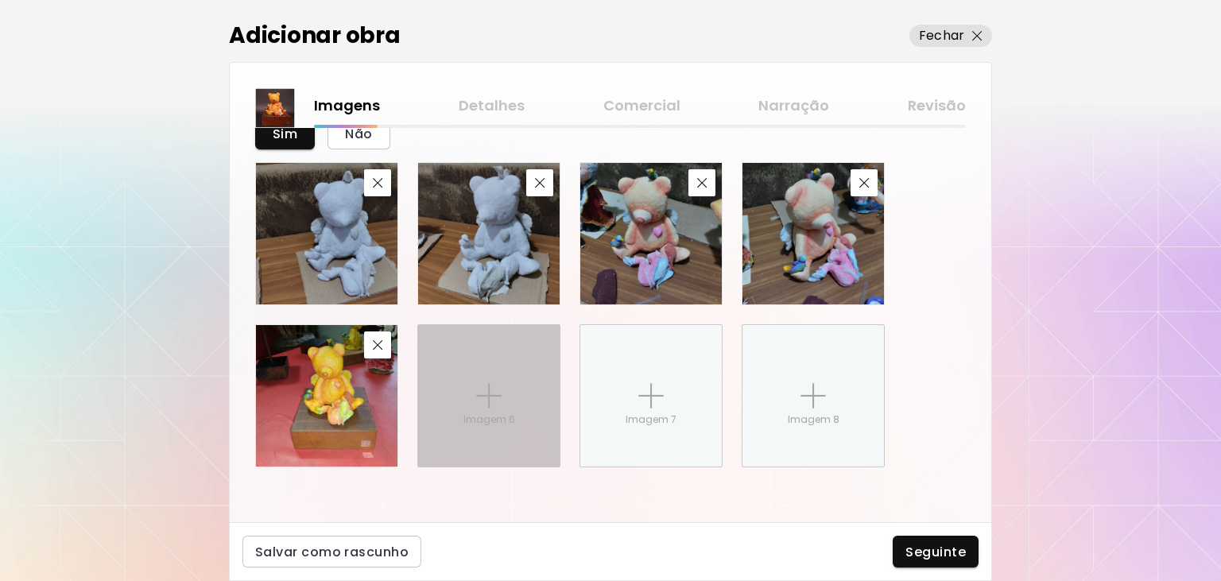
click at [465, 413] on p "Imagem 6" at bounding box center [489, 420] width 52 height 14
click at [0, 0] on input "Imagem 6" at bounding box center [0, 0] width 0 height 0
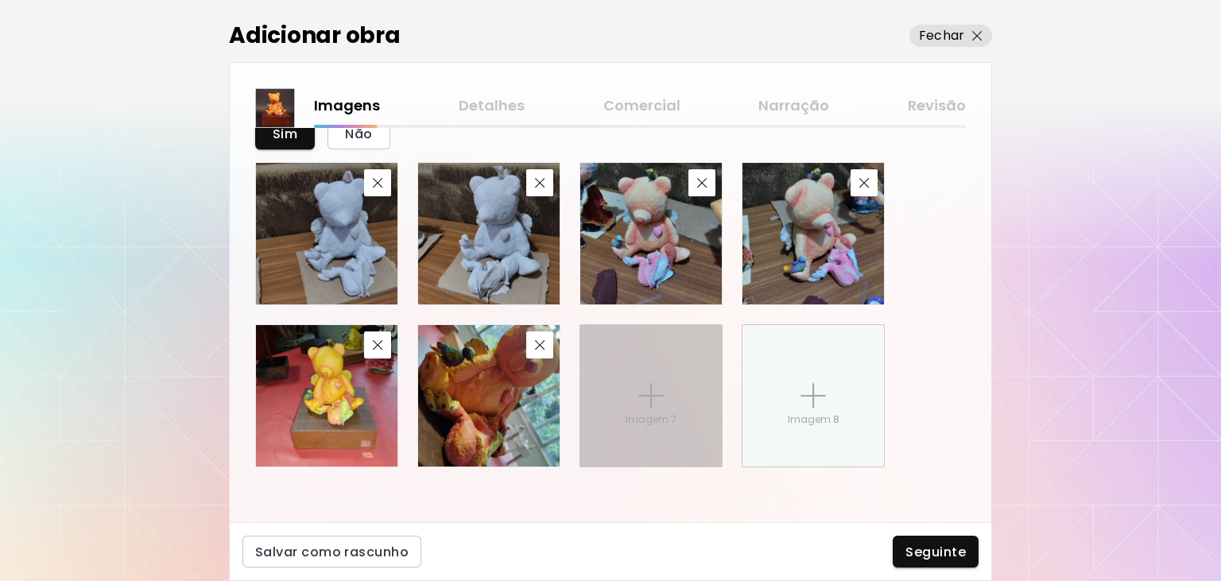
click at [631, 409] on div "Imagem 7" at bounding box center [650, 395] width 141 height 141
click at [0, 0] on input "Imagem 7" at bounding box center [0, 0] width 0 height 0
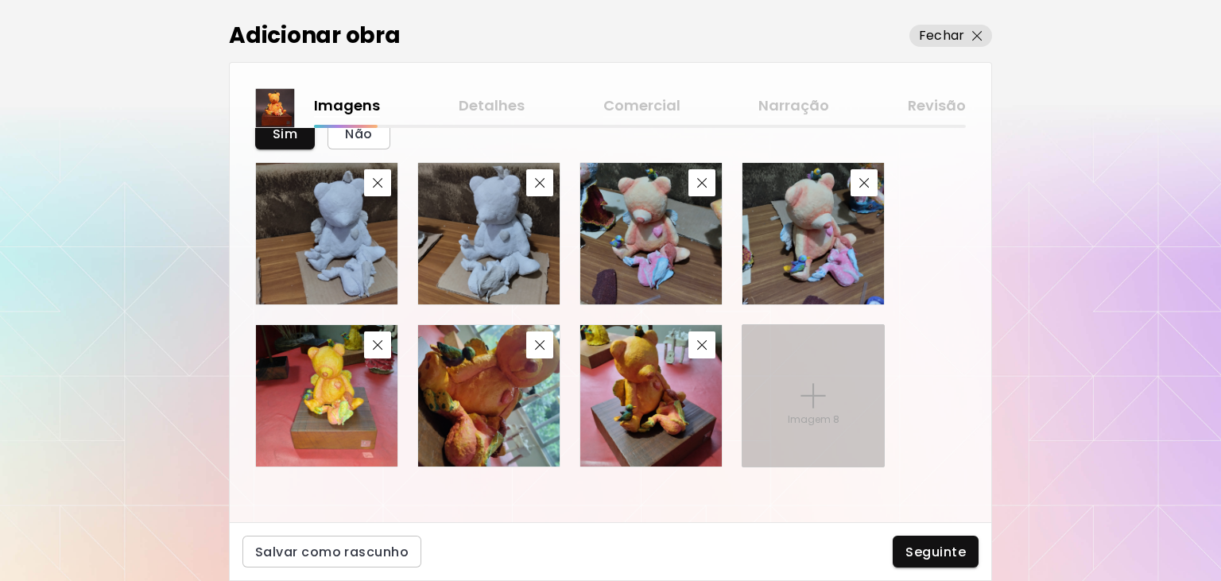
click at [824, 380] on div "Imagem 8" at bounding box center [812, 395] width 141 height 141
click at [0, 0] on input "Imagem 8" at bounding box center [0, 0] width 0 height 0
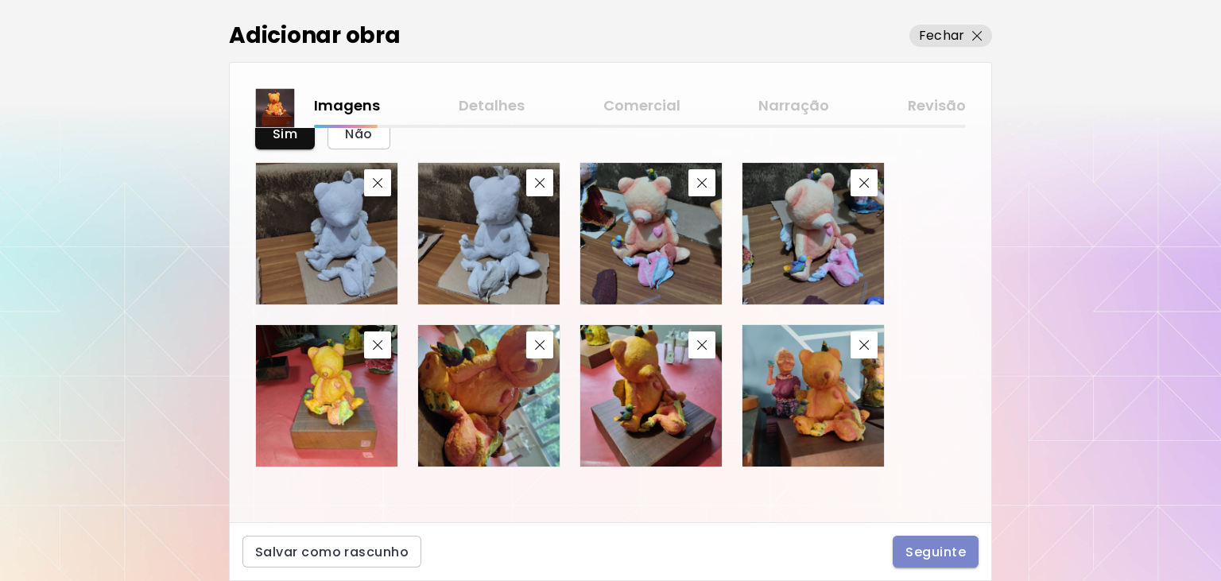
click at [950, 544] on span "Seguinte" at bounding box center [935, 552] width 60 height 17
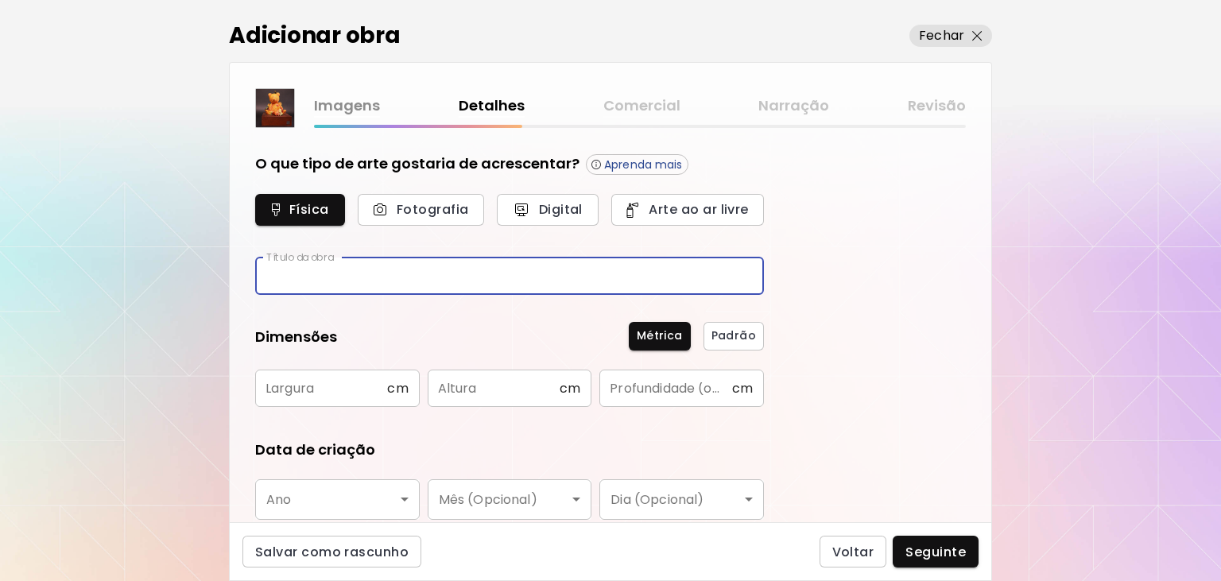
click at [364, 281] on input "text" at bounding box center [509, 276] width 509 height 37
type input "**********"
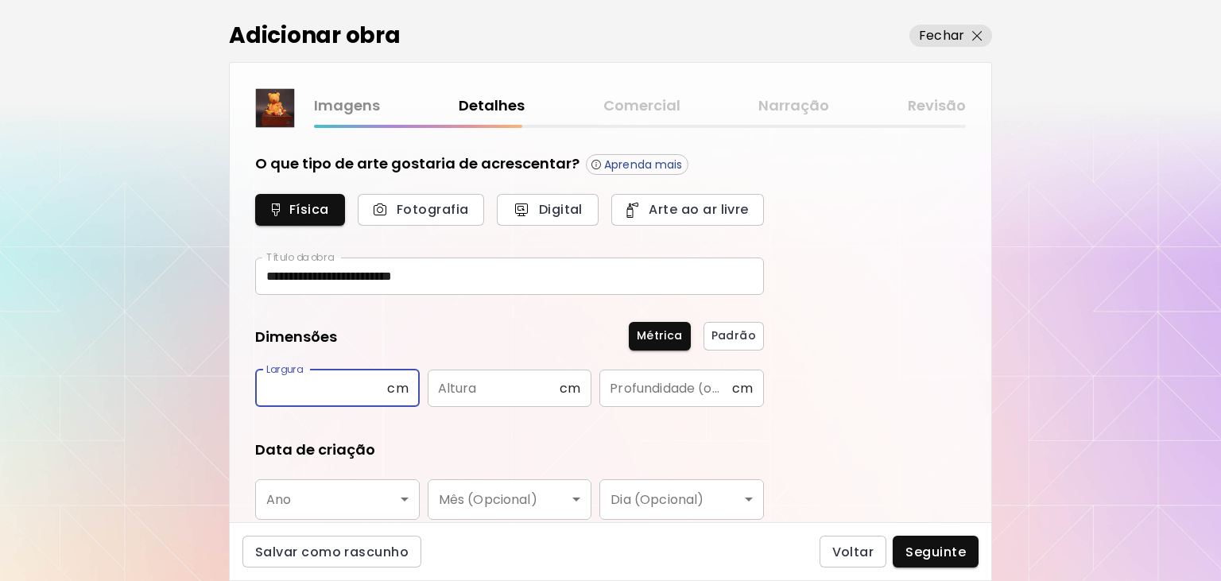
click at [315, 386] on input "text" at bounding box center [321, 388] width 132 height 37
type input "**"
click at [459, 392] on input "text" at bounding box center [494, 388] width 132 height 37
drag, startPoint x: 517, startPoint y: 386, endPoint x: 445, endPoint y: 383, distance: 71.6
click at [447, 381] on input "**" at bounding box center [494, 388] width 132 height 37
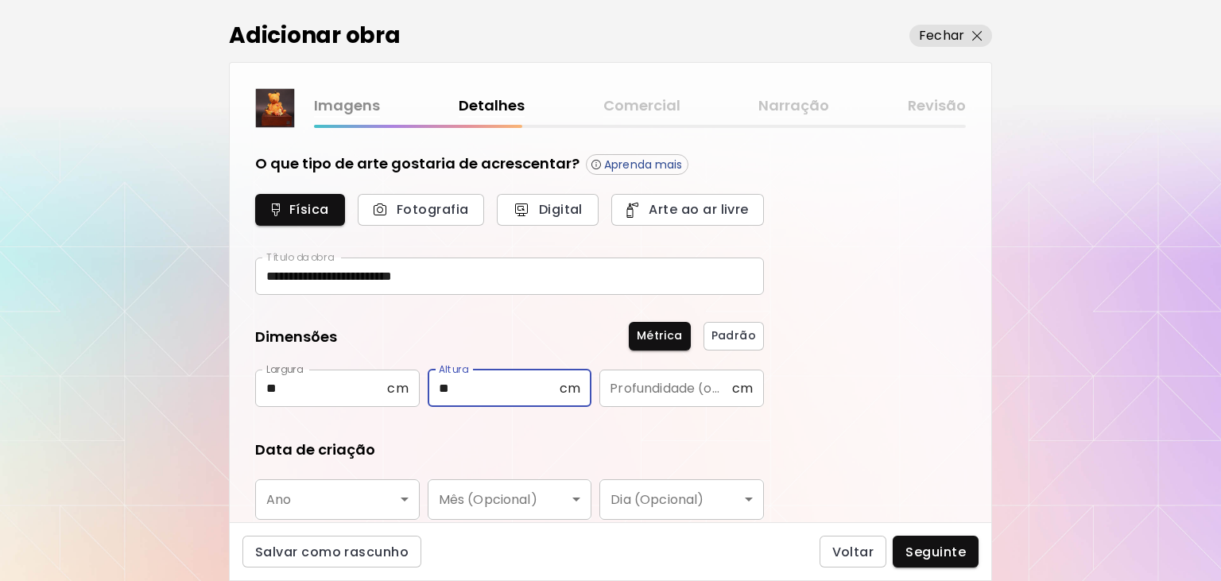
type input "**"
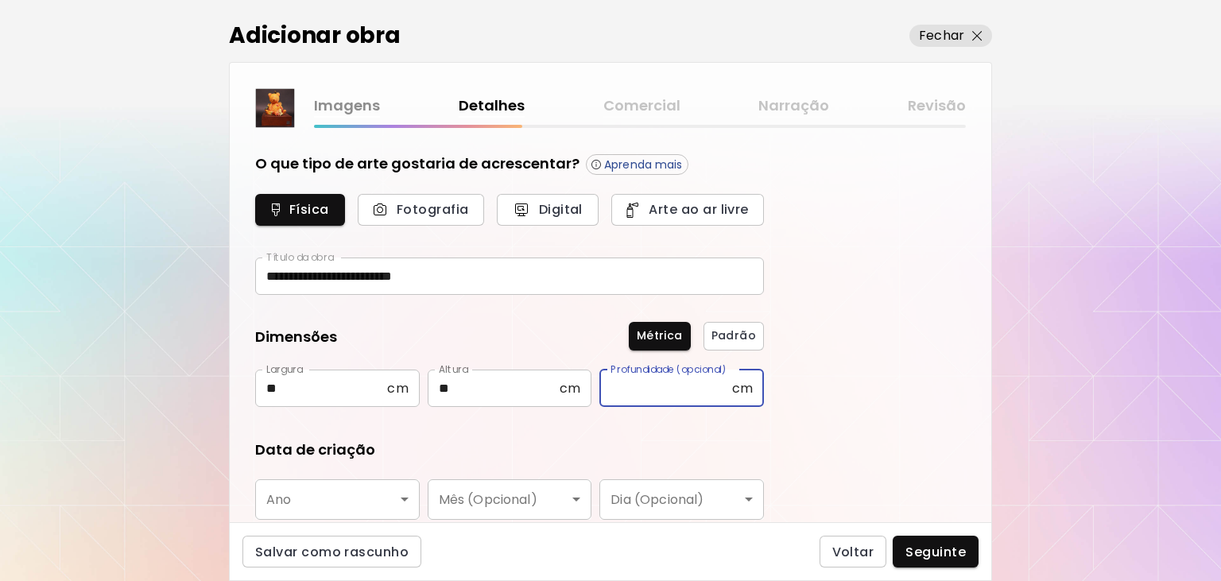
click at [646, 389] on input "text" at bounding box center [665, 388] width 132 height 37
type input "**"
click at [364, 491] on body "**********" at bounding box center [610, 290] width 1221 height 581
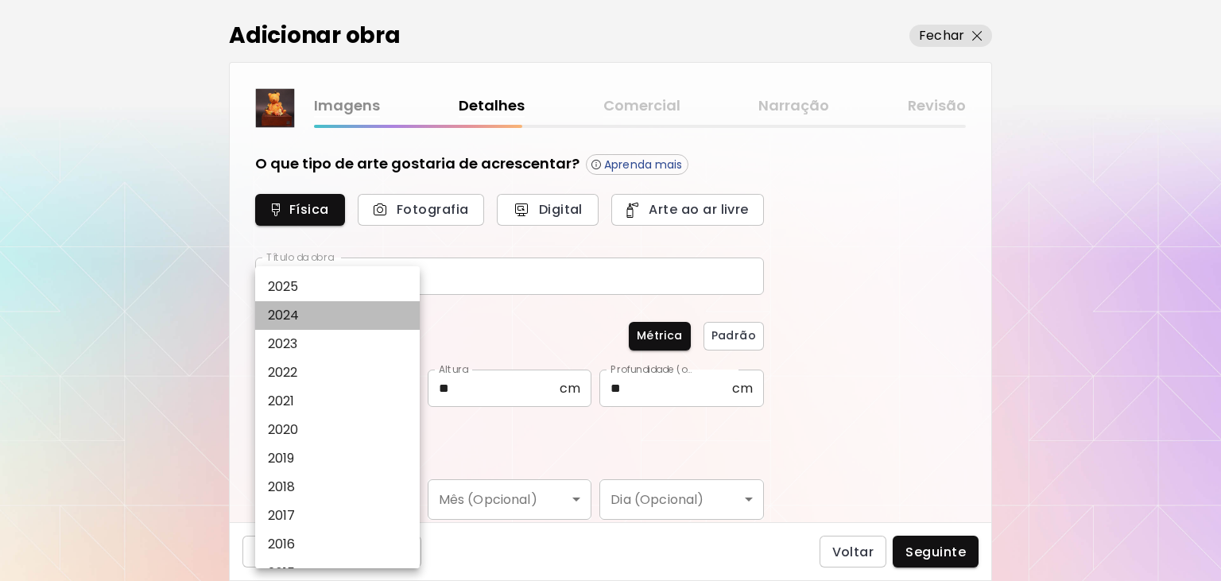
click at [299, 320] on p "2024" at bounding box center [284, 315] width 32 height 19
type input "****"
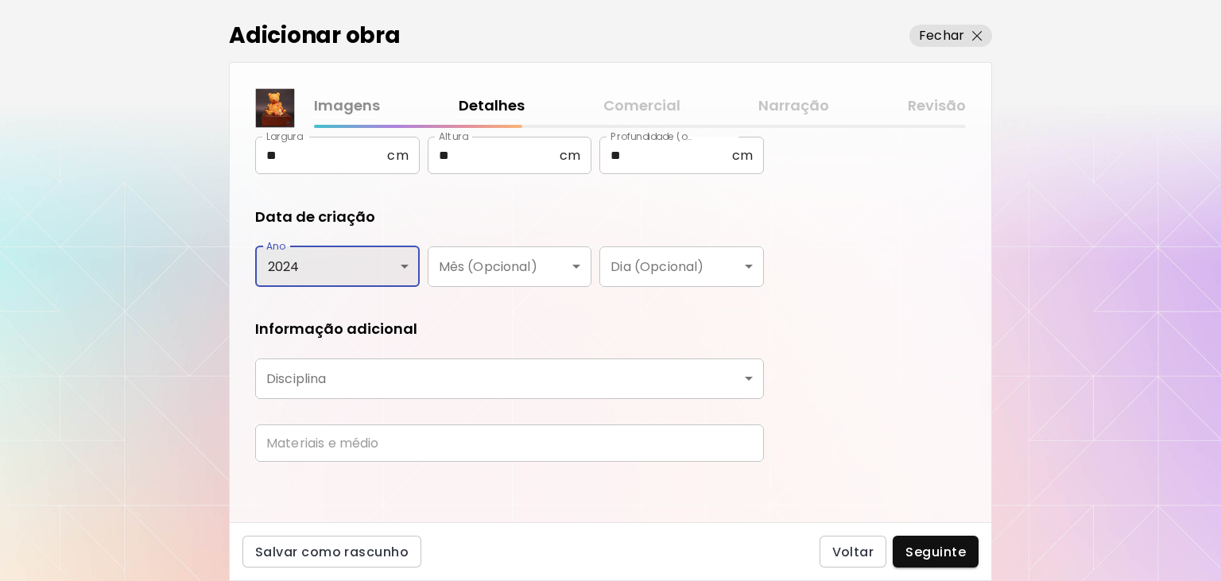
scroll to position [234, 0]
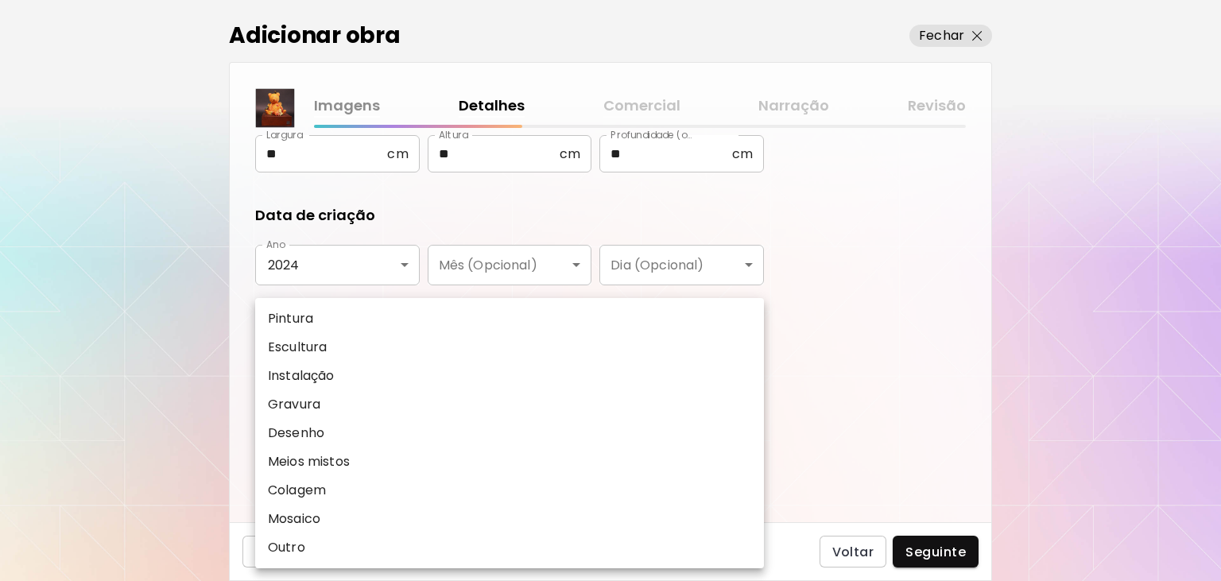
click at [321, 382] on body "**********" at bounding box center [610, 290] width 1221 height 581
click at [317, 355] on p "Escultura" at bounding box center [297, 347] width 59 height 19
type input "*********"
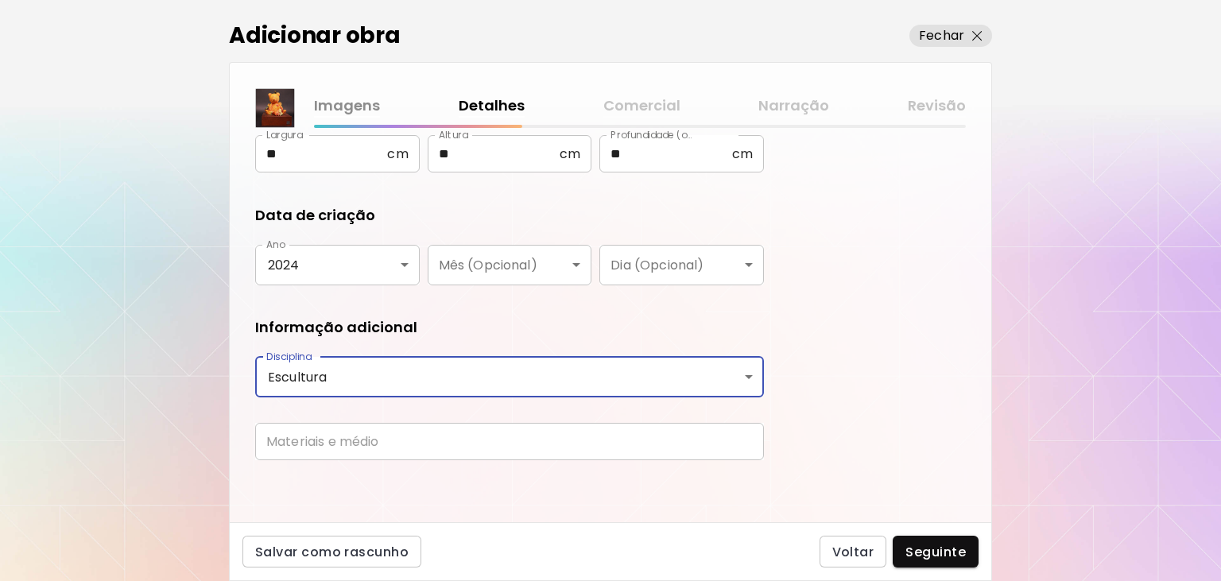
click at [328, 437] on input "text" at bounding box center [509, 441] width 509 height 37
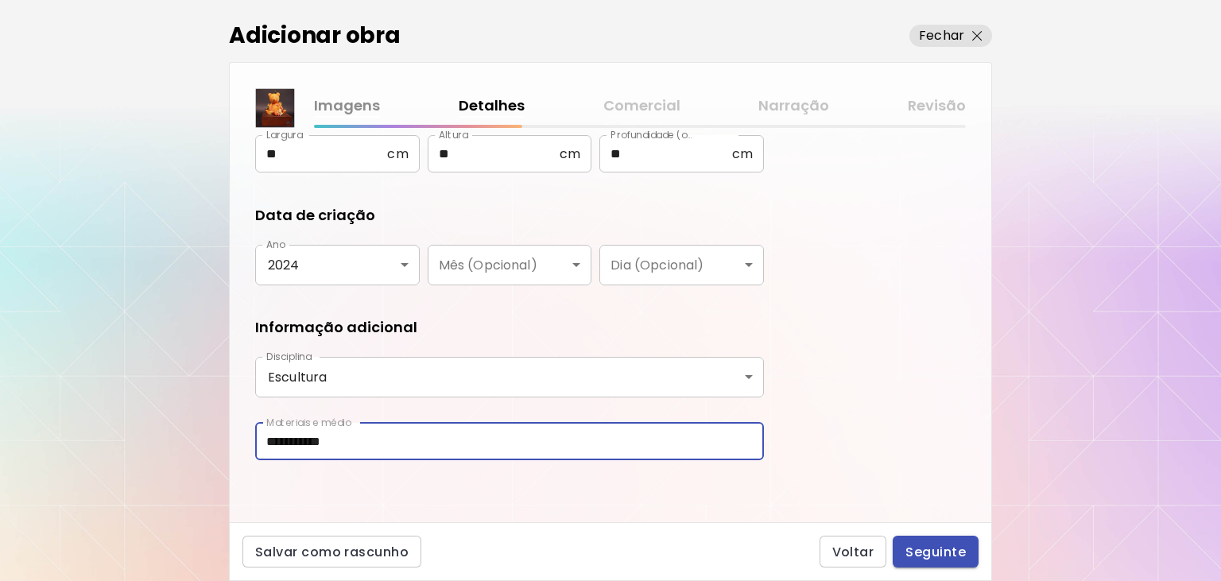
type input "**********"
click at [952, 547] on span "Seguinte" at bounding box center [935, 552] width 60 height 17
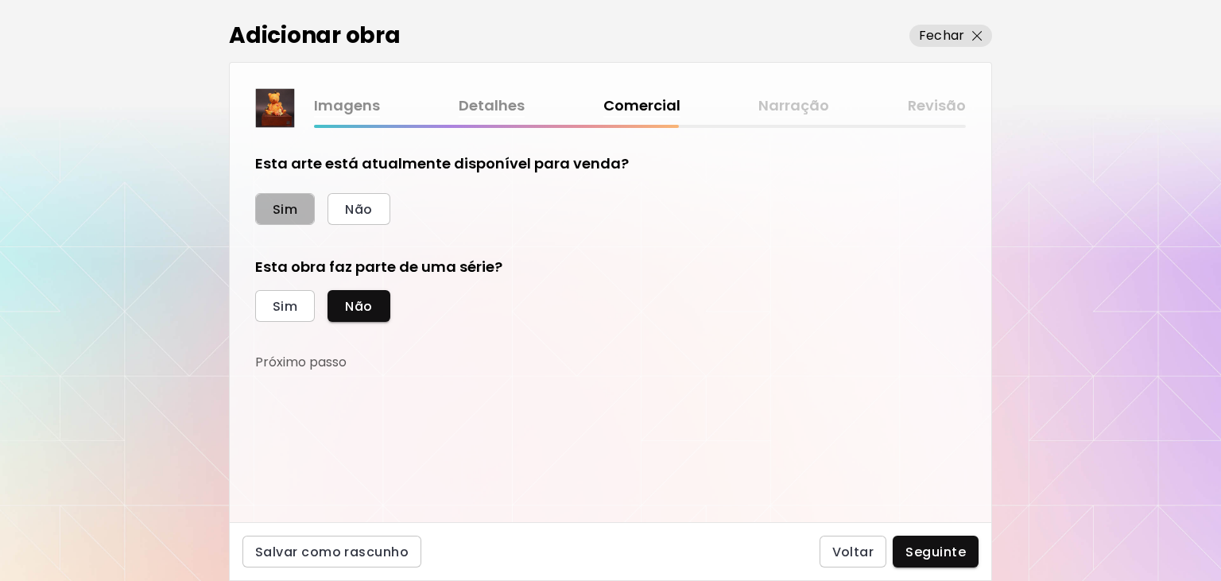
click at [287, 212] on span "Sim" at bounding box center [285, 209] width 25 height 17
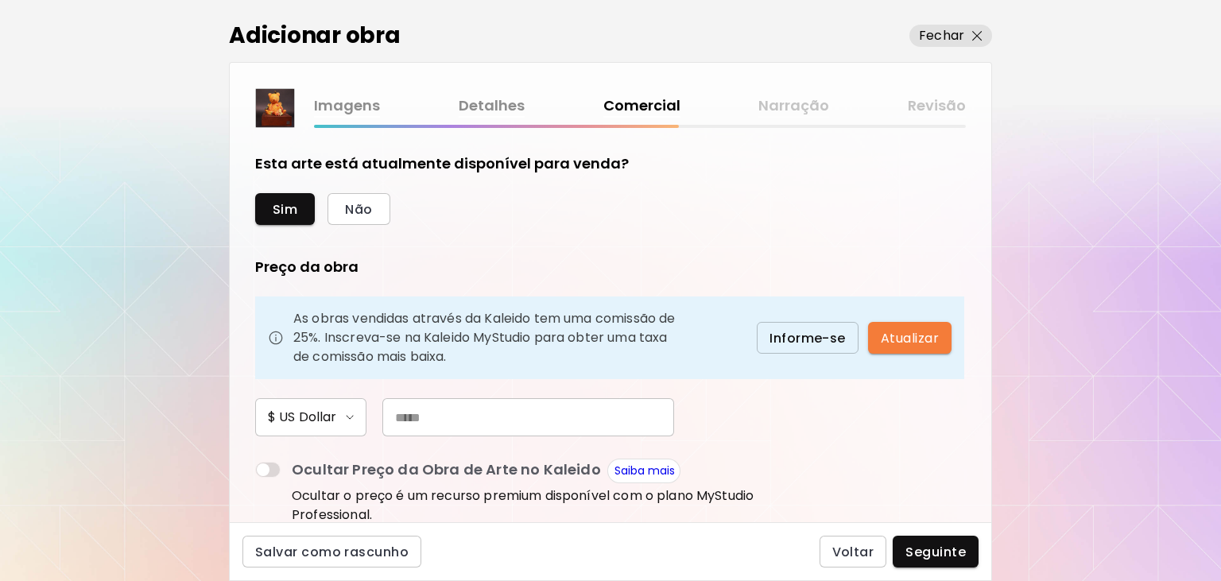
click at [436, 417] on input "text" at bounding box center [528, 417] width 292 height 38
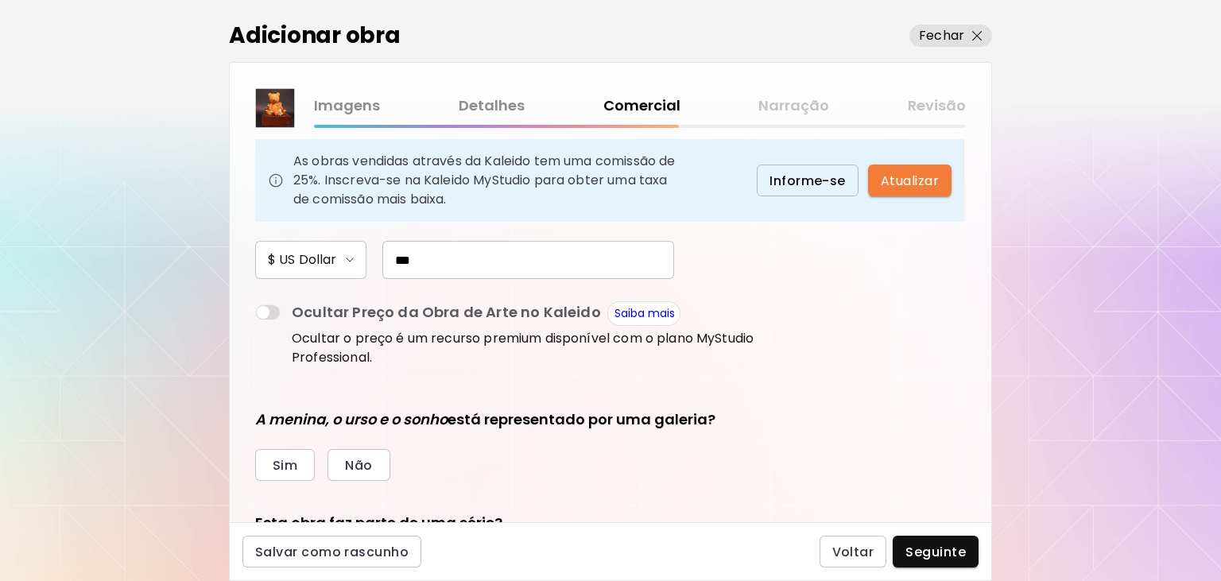
scroll to position [213, 0]
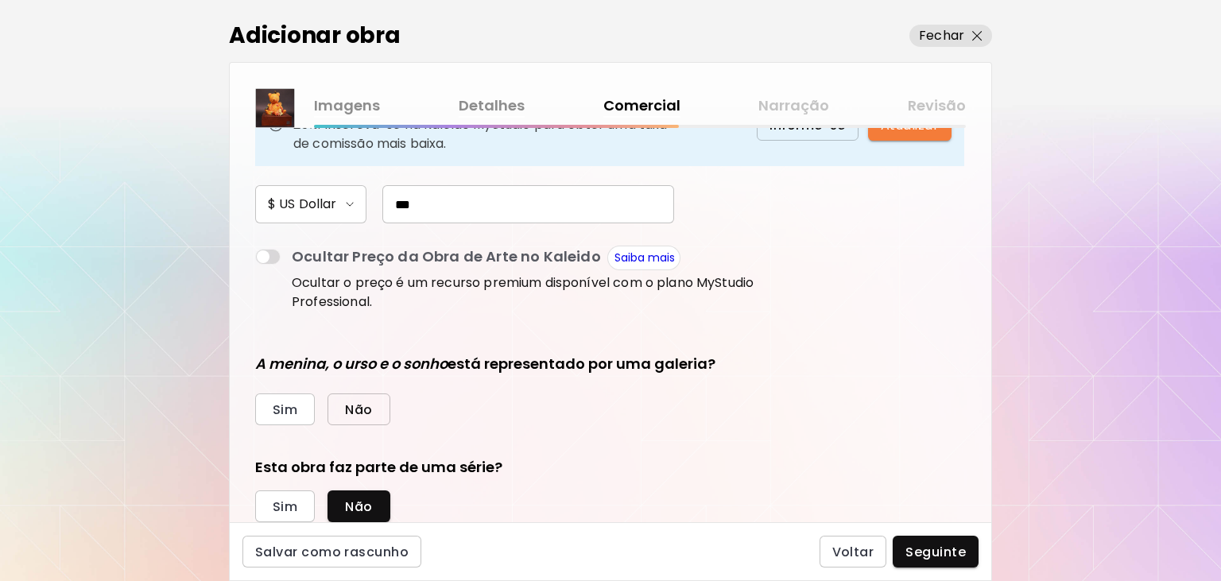
type input "***"
click at [378, 409] on button "Não" at bounding box center [358, 409] width 62 height 32
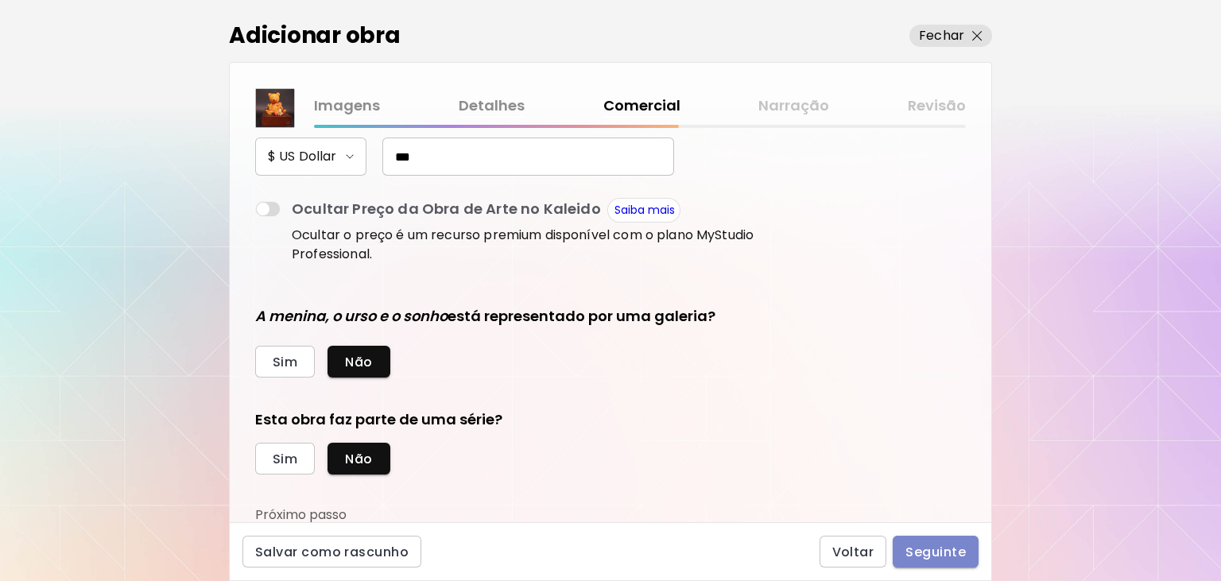
click at [954, 556] on span "Seguinte" at bounding box center [935, 552] width 60 height 17
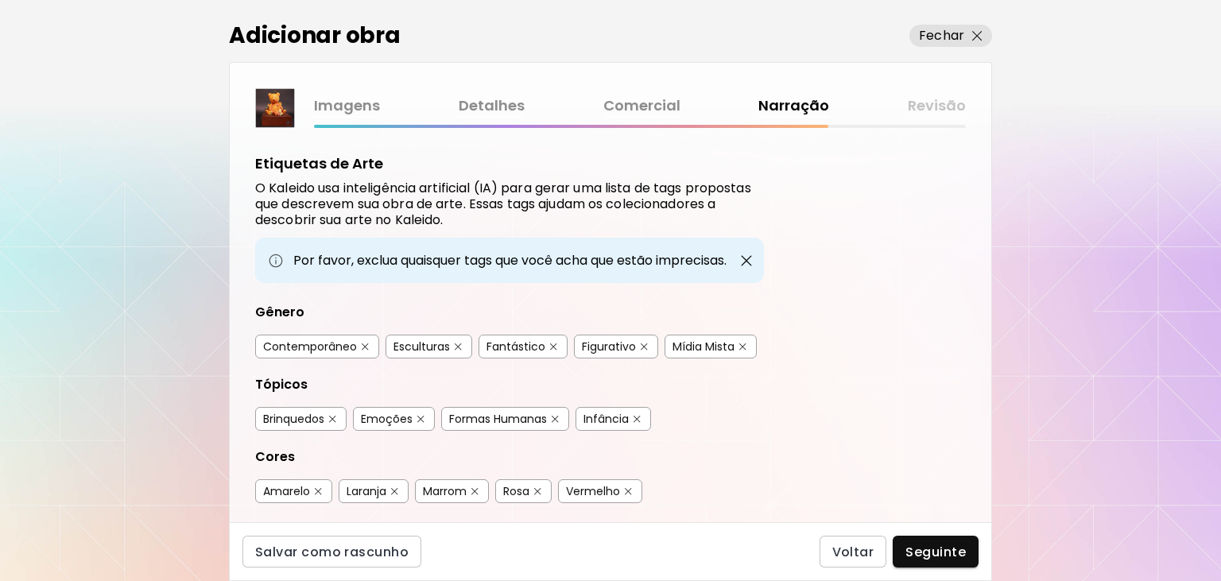
click at [344, 339] on div "Contemporâneo" at bounding box center [310, 347] width 94 height 16
click at [434, 348] on div "Esculturas" at bounding box center [421, 347] width 56 height 16
click at [514, 343] on div "Fantástico" at bounding box center [515, 347] width 59 height 16
click at [396, 416] on div "Emoções" at bounding box center [387, 419] width 52 height 16
click at [497, 415] on div "Formas Humanas" at bounding box center [498, 419] width 98 height 16
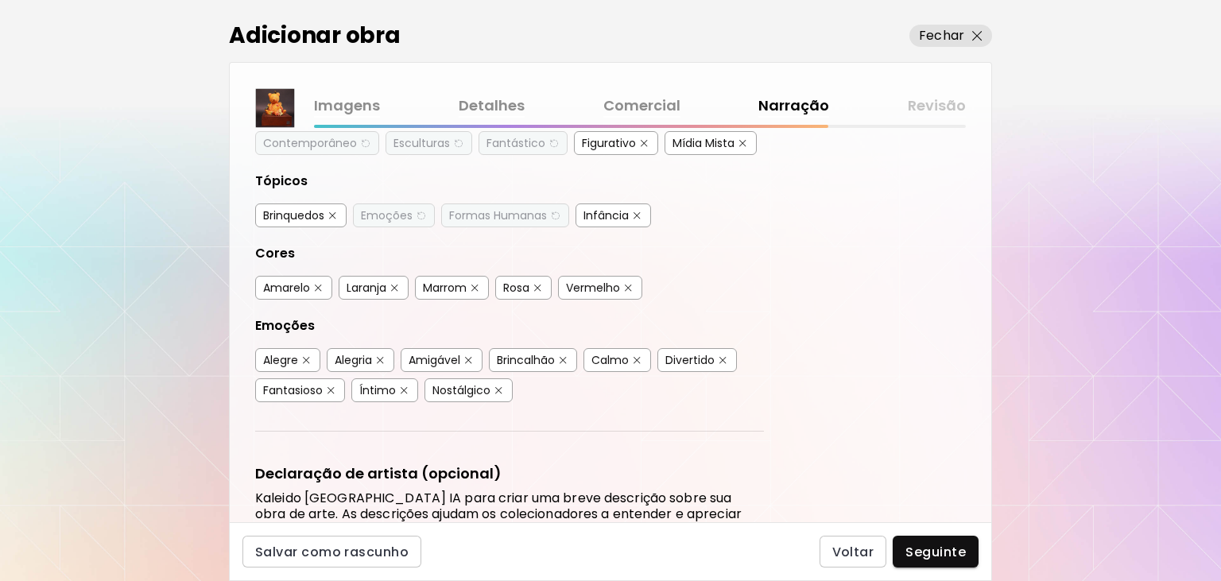
scroll to position [213, 0]
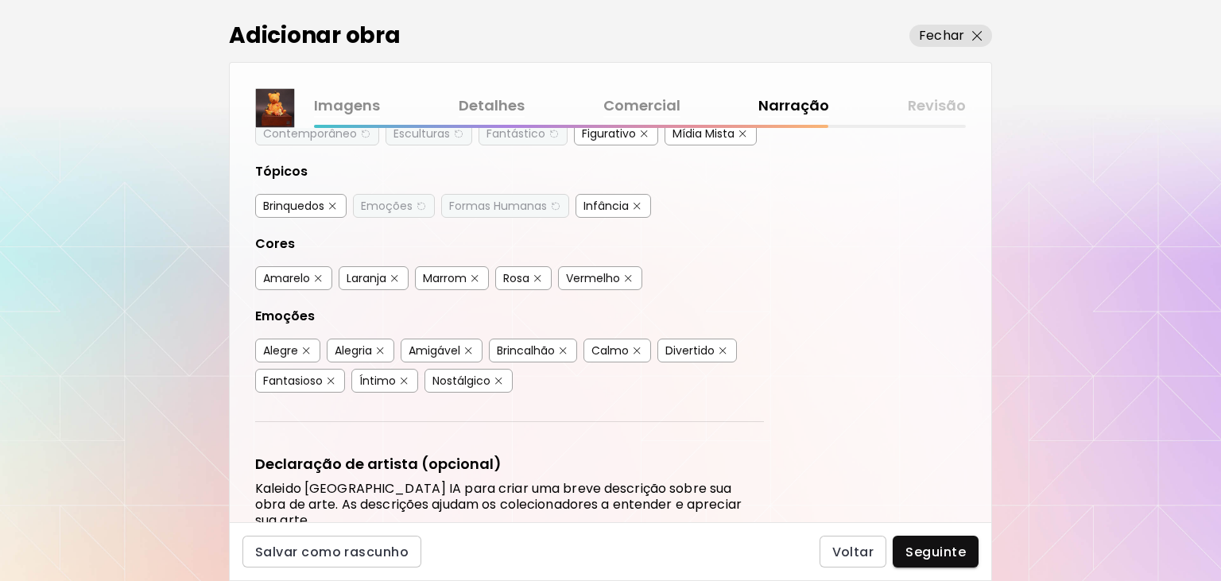
click at [603, 203] on div "Infância" at bounding box center [605, 206] width 45 height 16
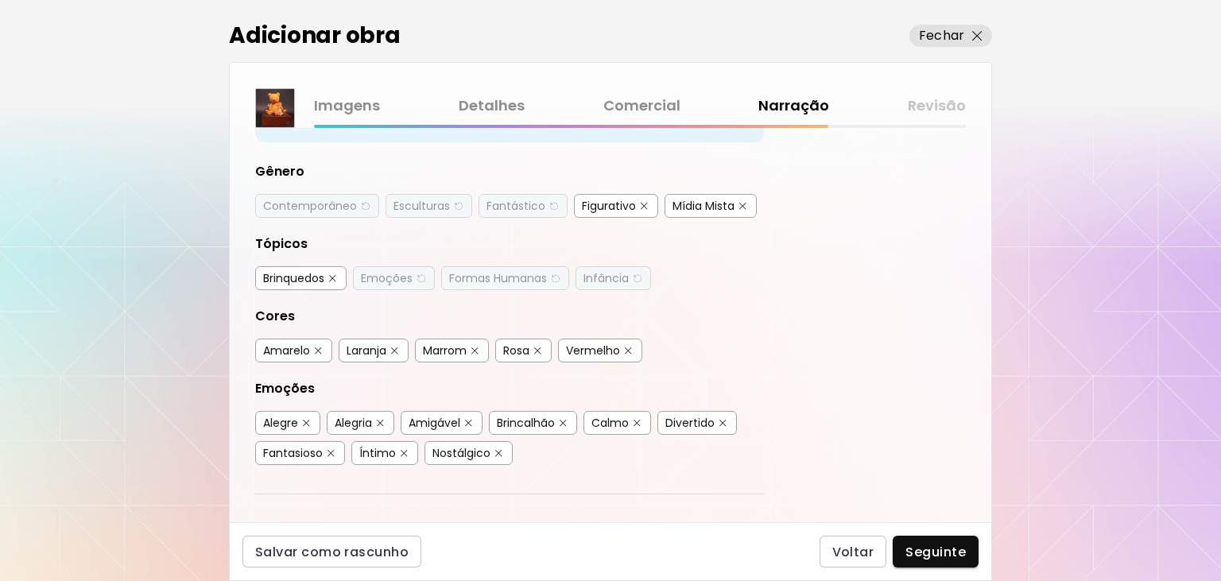
scroll to position [107, 0]
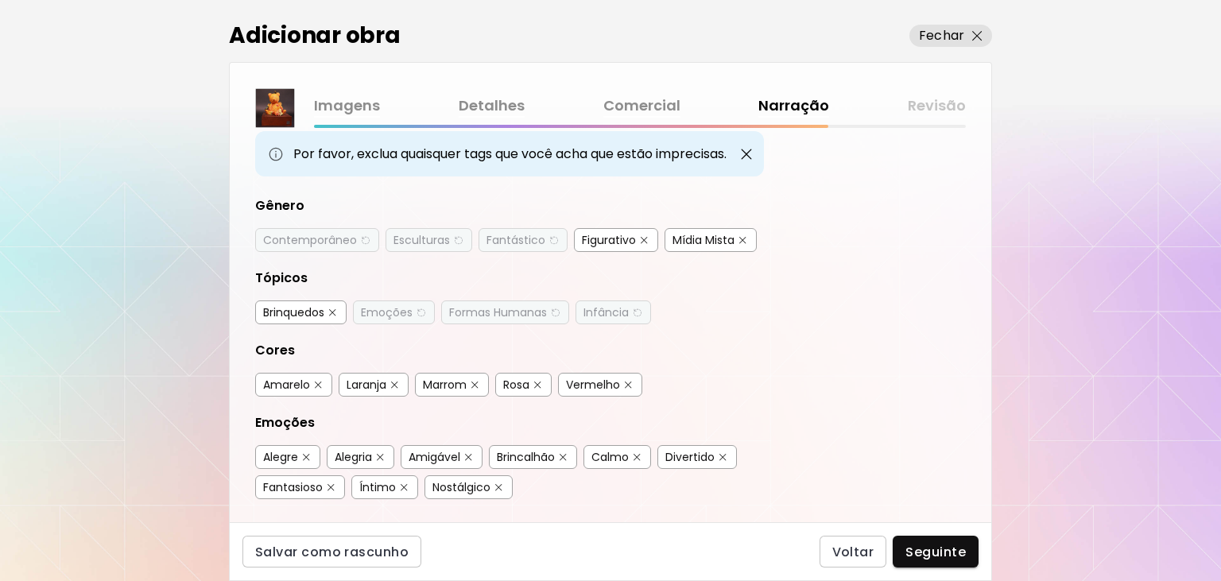
click at [320, 243] on div "Contemporâneo" at bounding box center [310, 240] width 94 height 16
click at [419, 236] on div "Esculturas" at bounding box center [421, 240] width 56 height 16
click at [522, 240] on div "Fantástico" at bounding box center [515, 240] width 59 height 16
click at [396, 313] on div "Emoções" at bounding box center [387, 312] width 52 height 16
click at [481, 310] on div "Formas Humanas" at bounding box center [498, 312] width 98 height 16
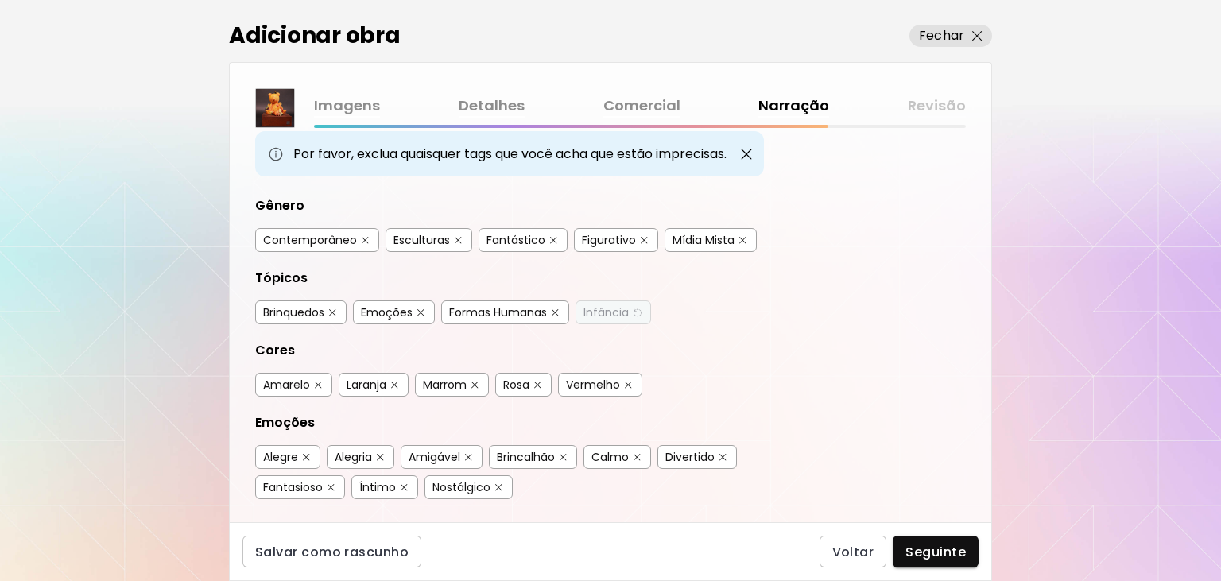
click at [614, 309] on div "Infância" at bounding box center [605, 312] width 45 height 16
click at [925, 550] on span "Seguinte" at bounding box center [935, 552] width 60 height 17
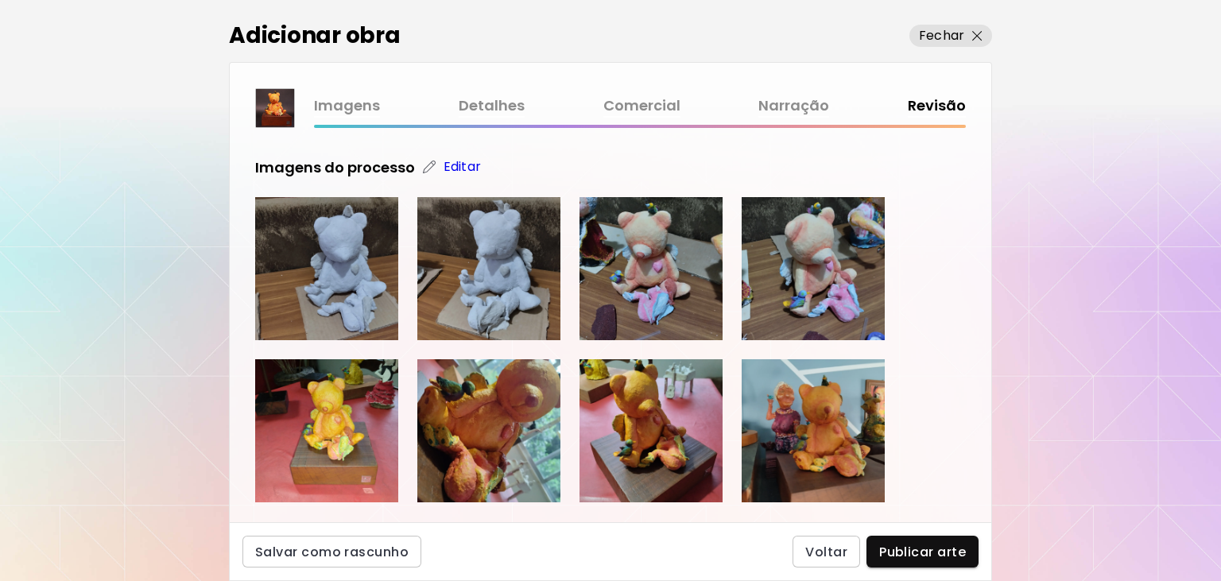
scroll to position [534, 0]
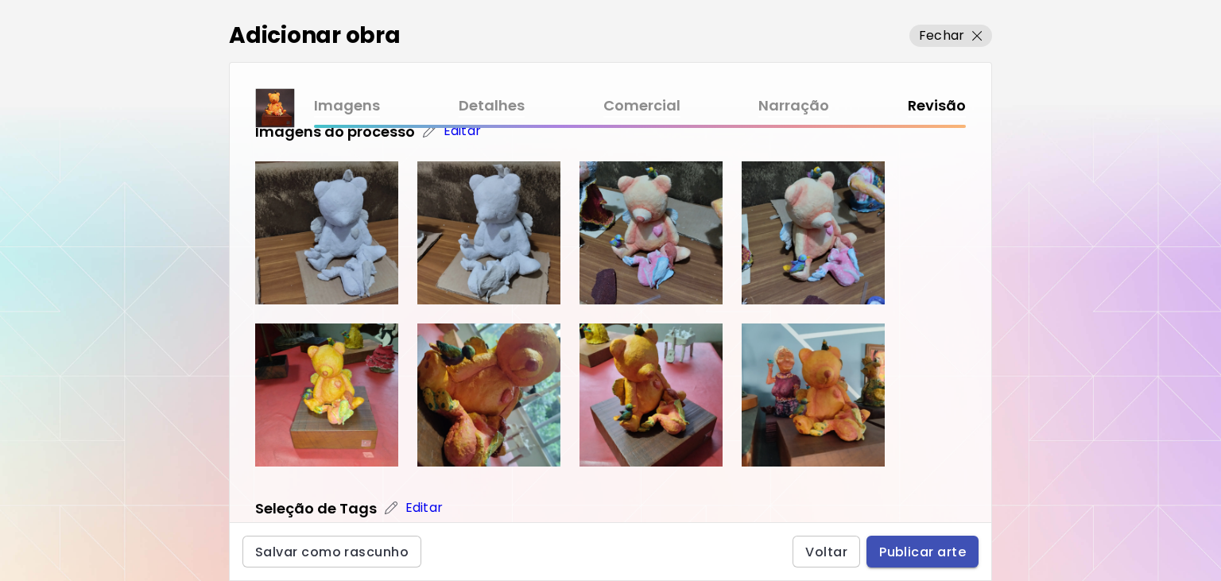
click at [948, 549] on span "Publicar arte" at bounding box center [922, 552] width 87 height 17
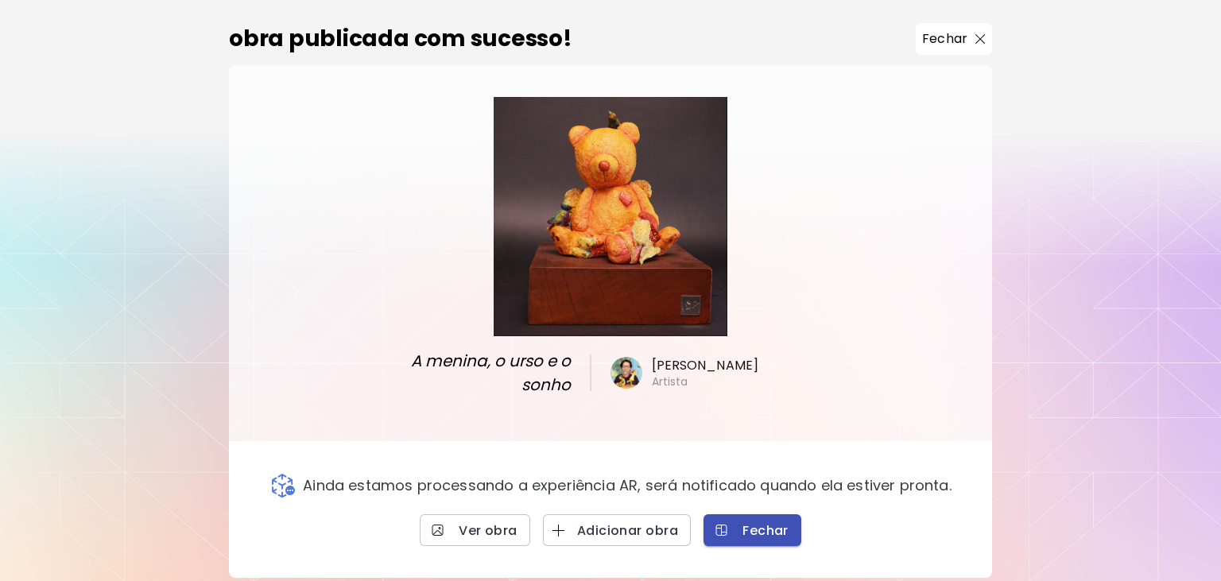
click at [765, 522] on span "Fechar" at bounding box center [752, 530] width 72 height 17
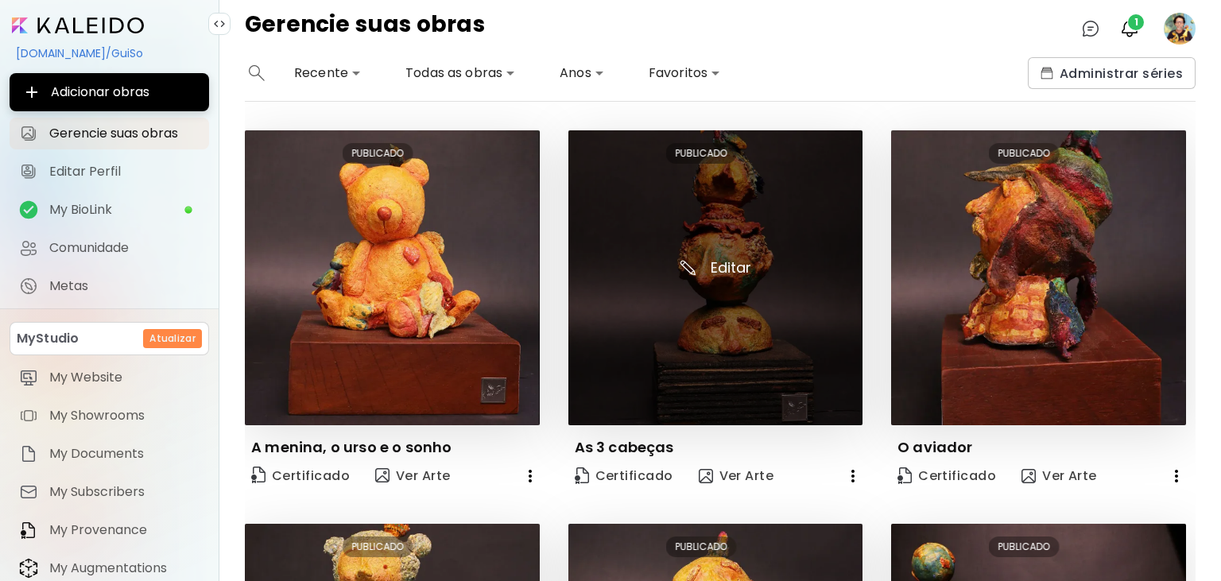
click at [755, 231] on img at bounding box center [715, 277] width 295 height 295
